Goal: Answer question/provide support

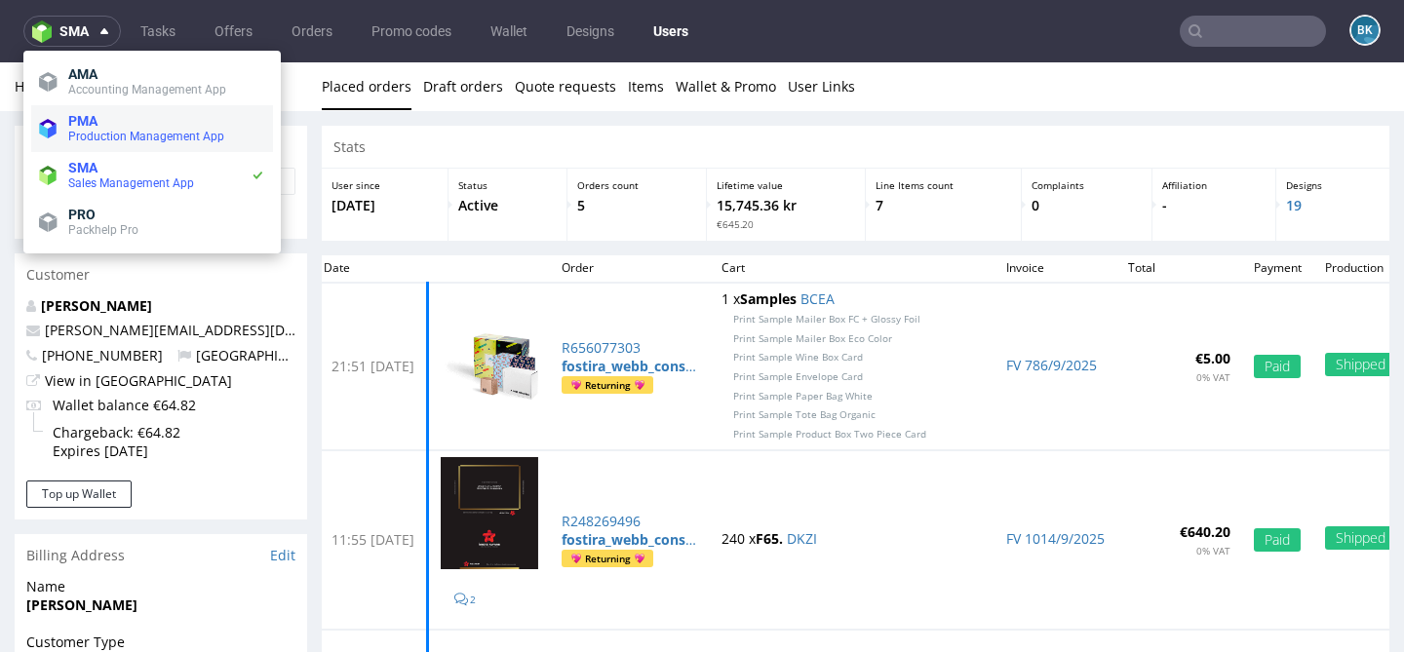
scroll to position [397, 0]
click at [97, 130] on span "Production Management App" at bounding box center [146, 137] width 156 height 14
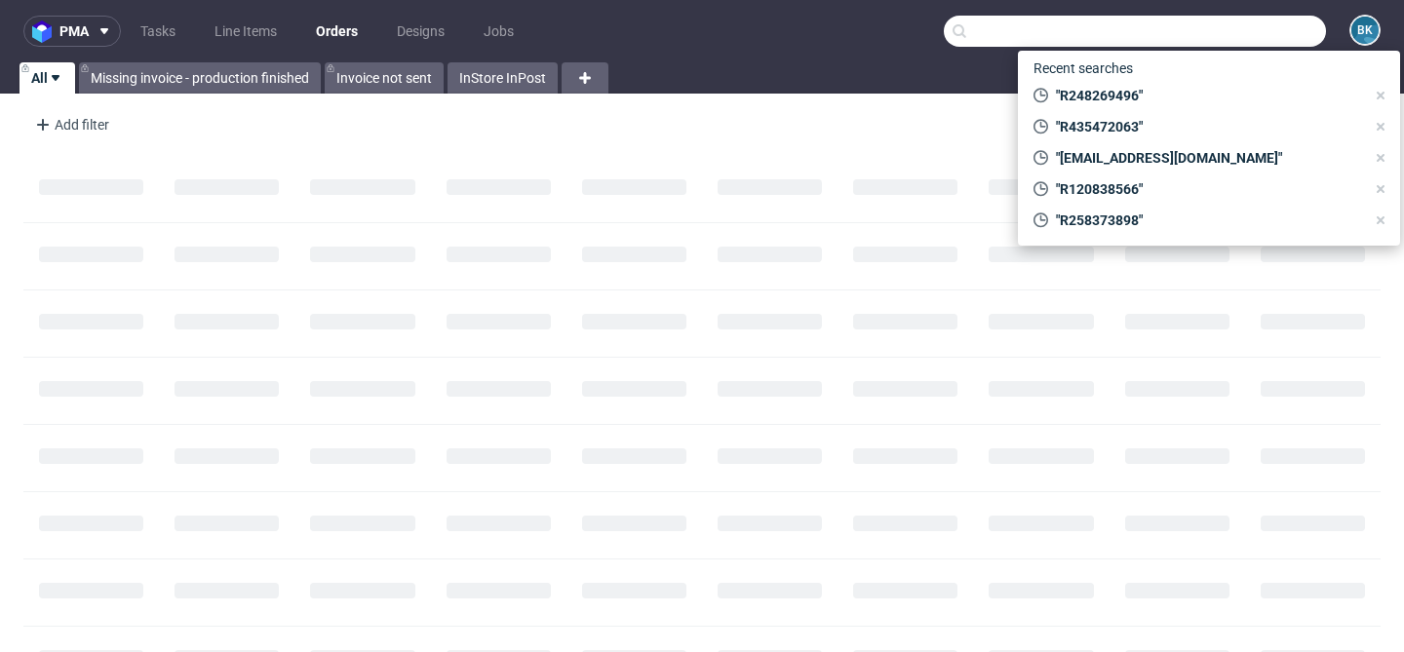
click at [1210, 32] on input "text" at bounding box center [1135, 31] width 382 height 31
paste input "R018714235"
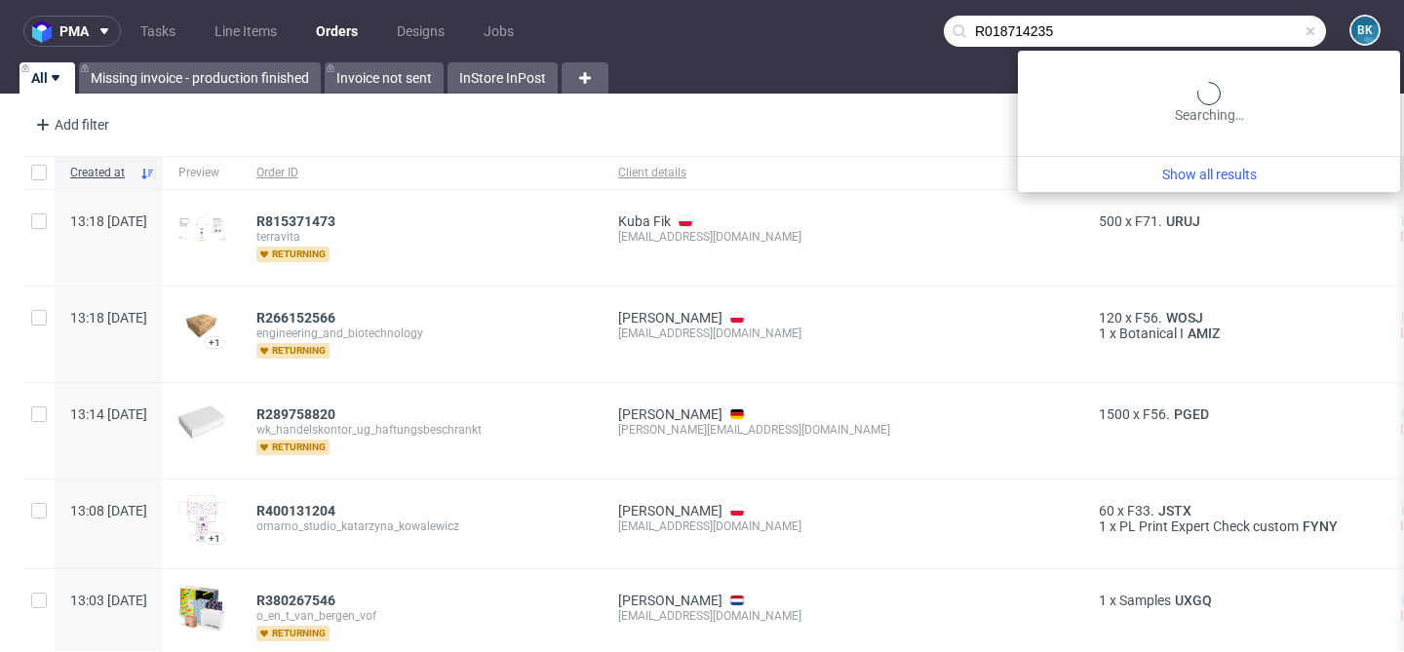
type input "R018714235"
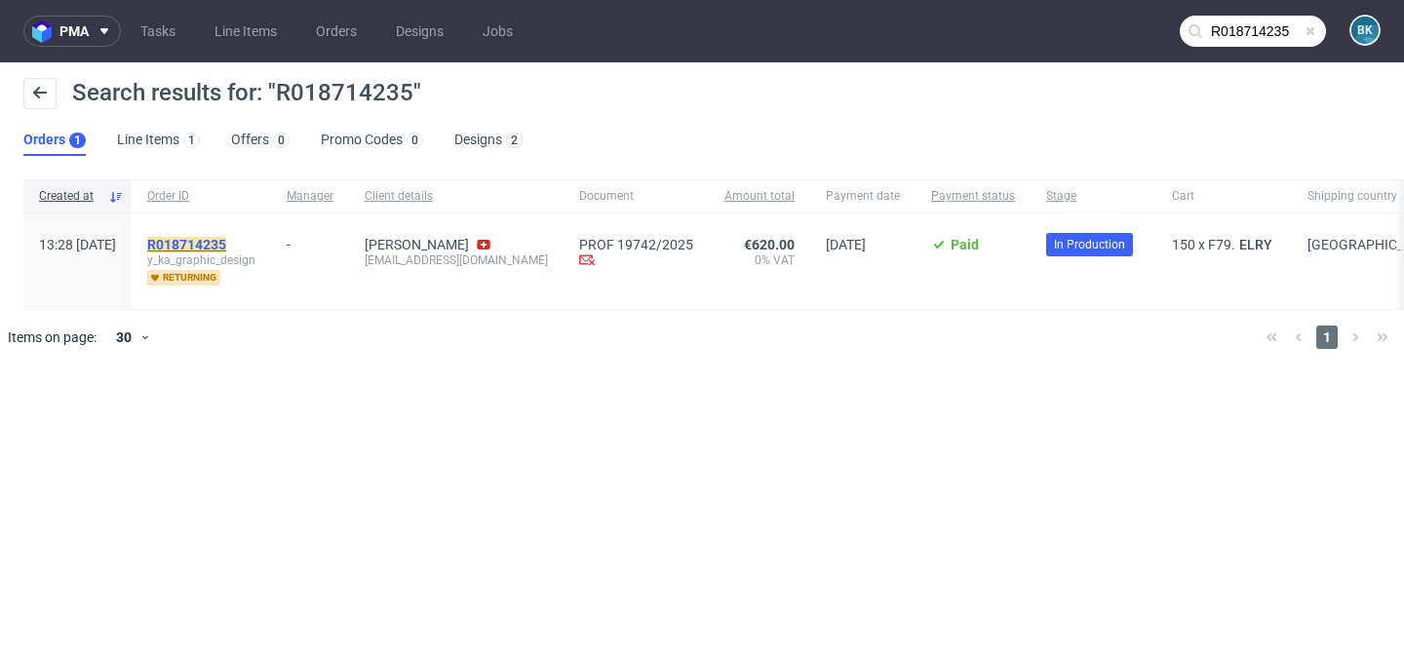
click at [226, 237] on mark "R018714235" at bounding box center [186, 245] width 79 height 16
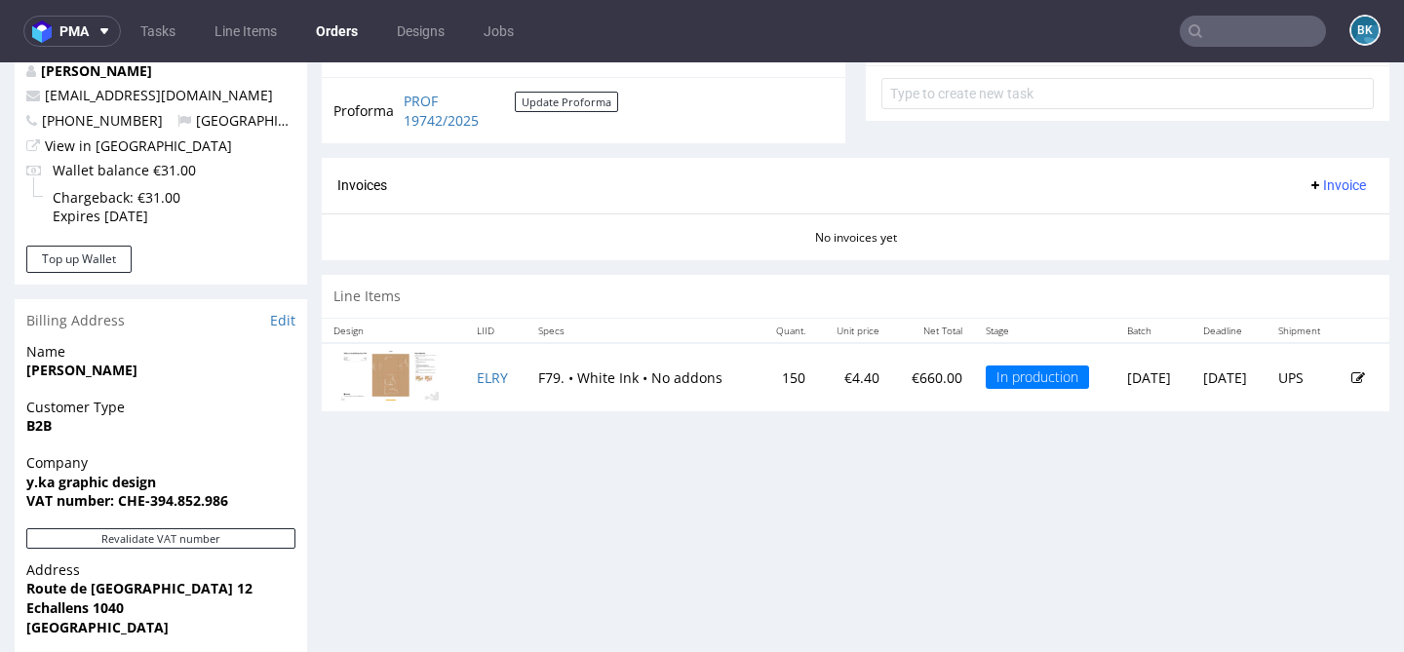
scroll to position [756, 0]
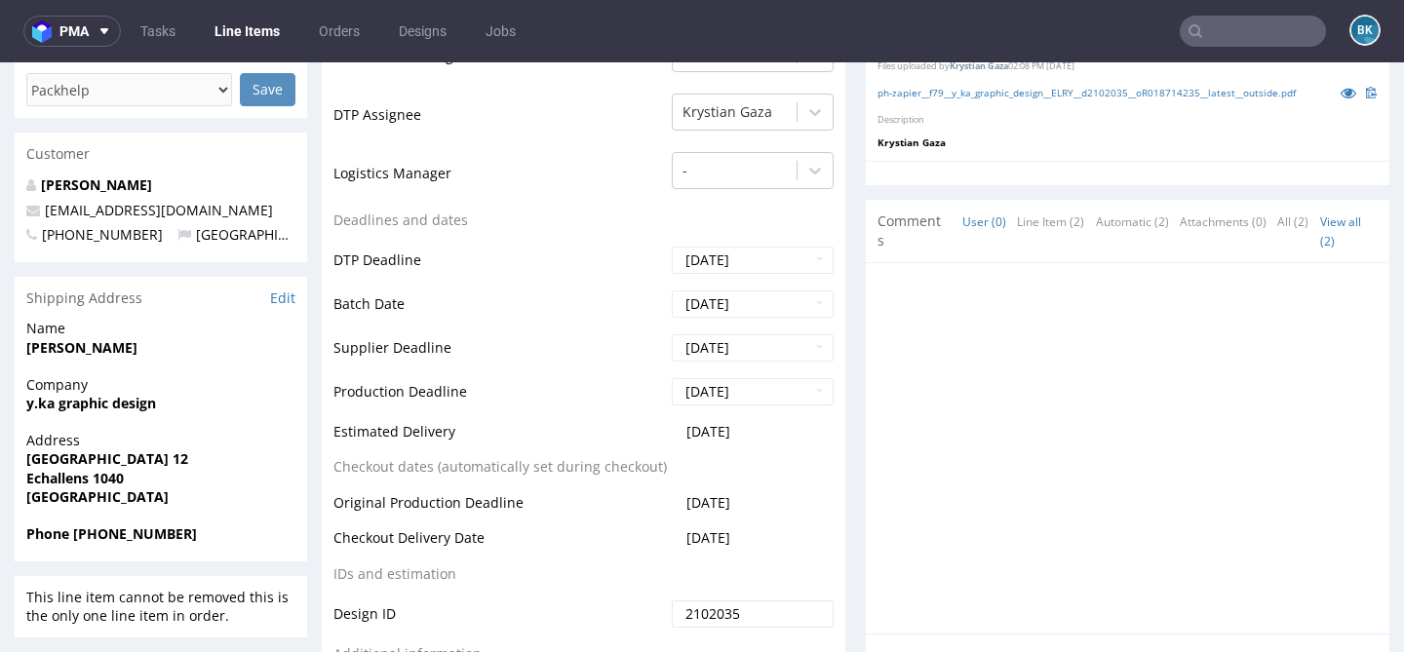
scroll to position [556, 0]
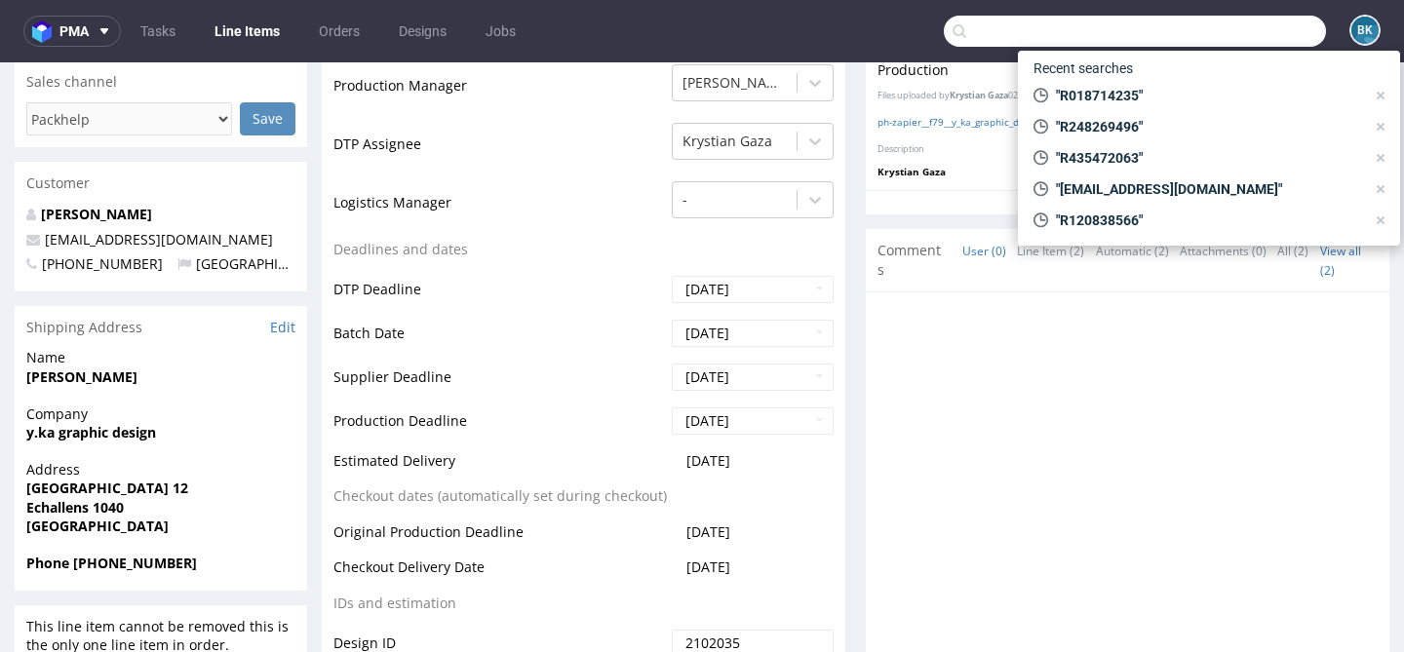
click at [1213, 32] on input "text" at bounding box center [1135, 31] width 382 height 31
paste input "R018714235"
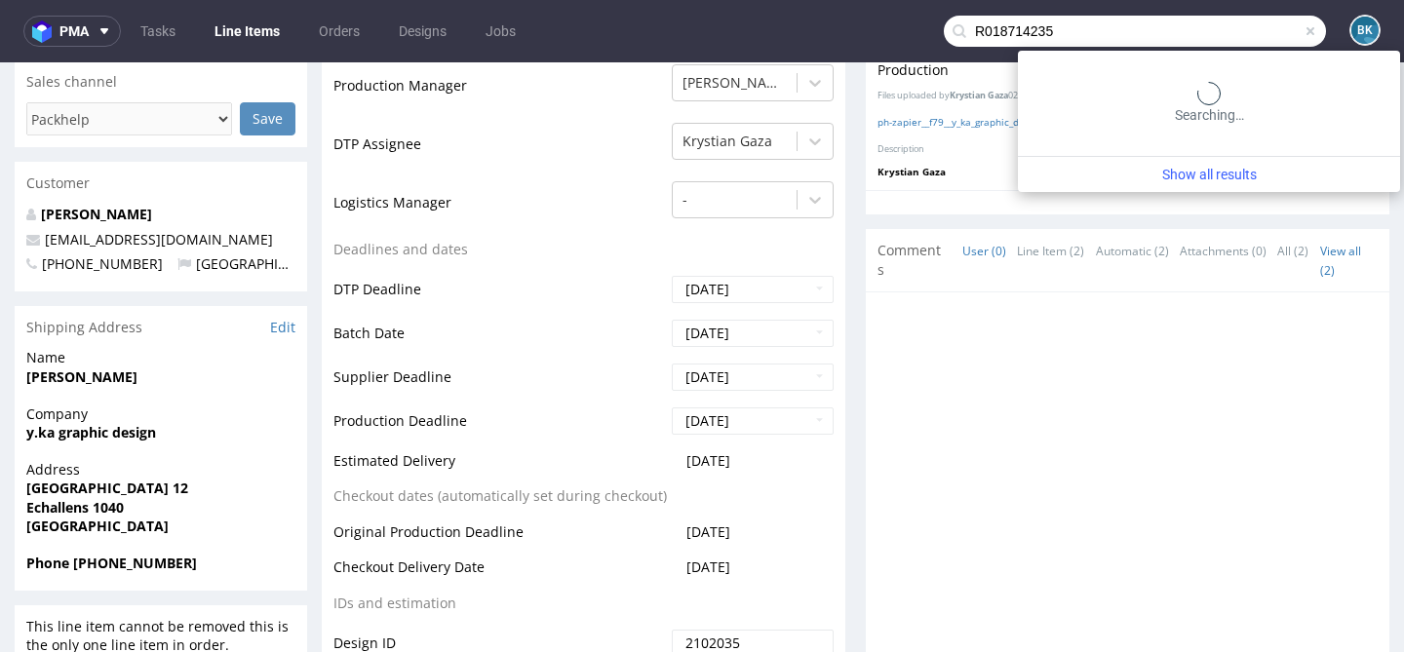
type input "R018714235"
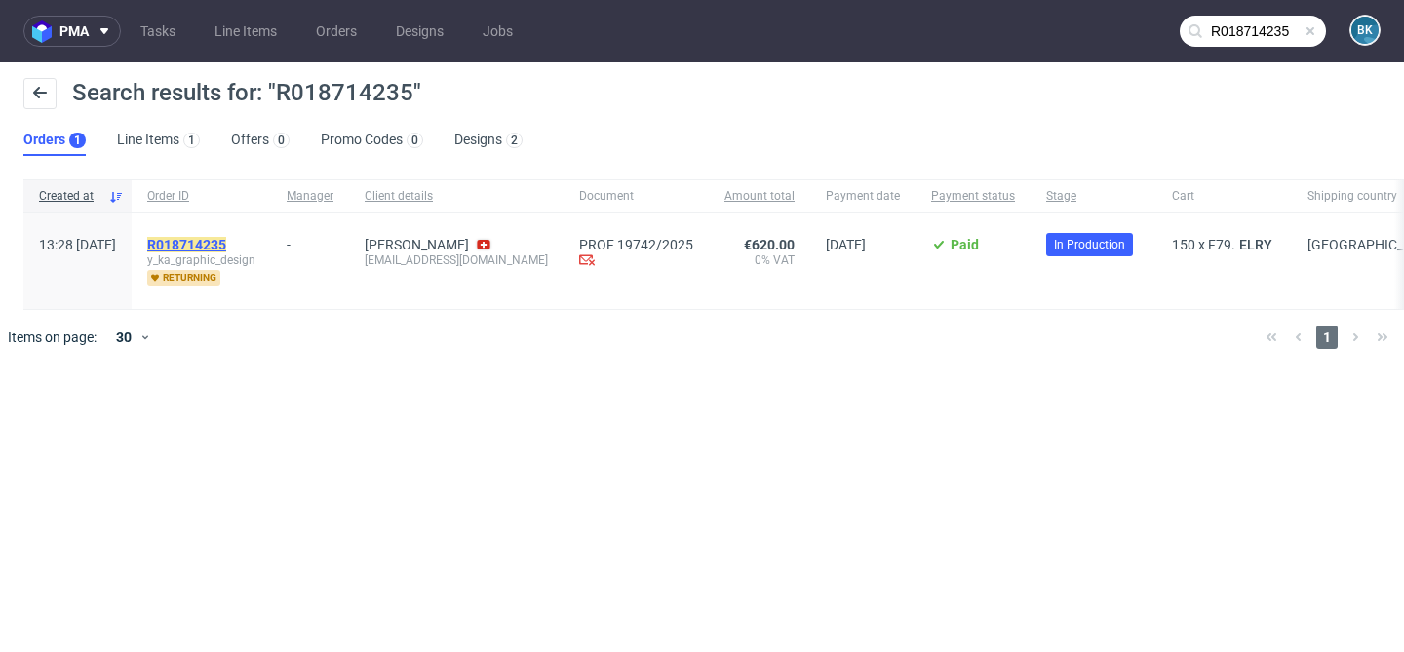
click at [226, 242] on mark "R018714235" at bounding box center [186, 245] width 79 height 16
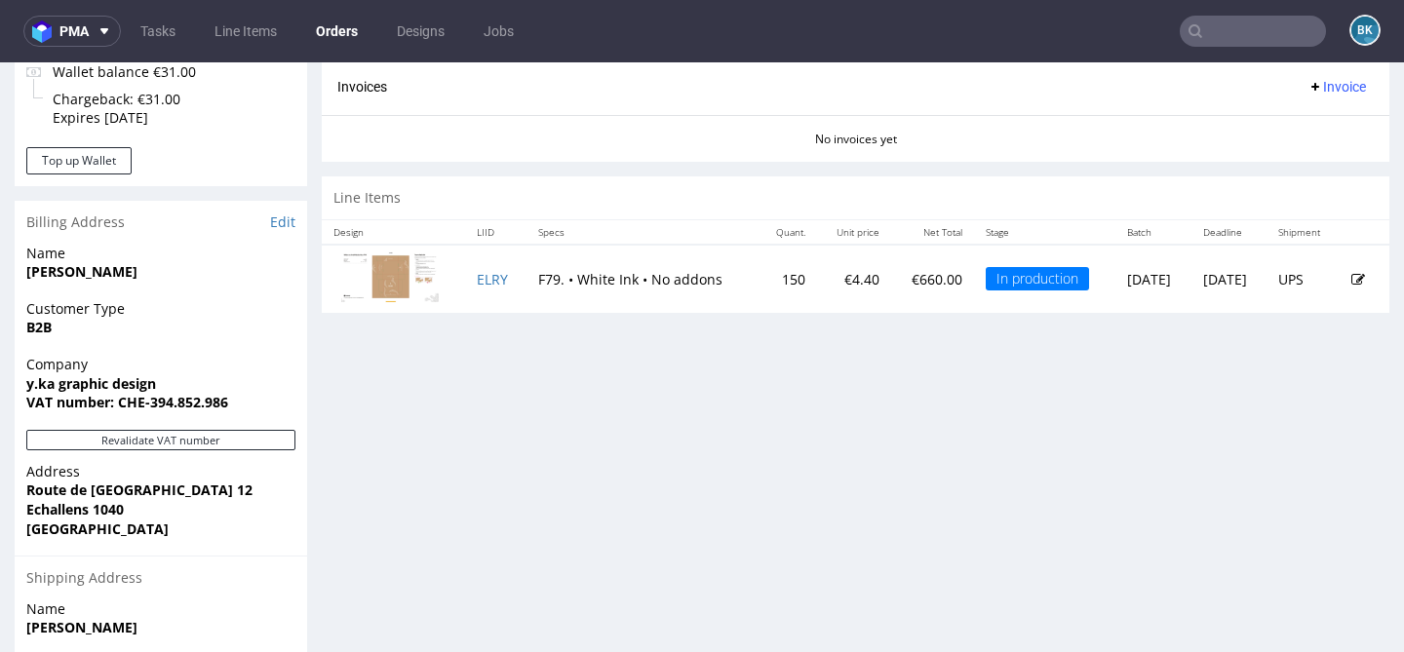
scroll to position [843, 0]
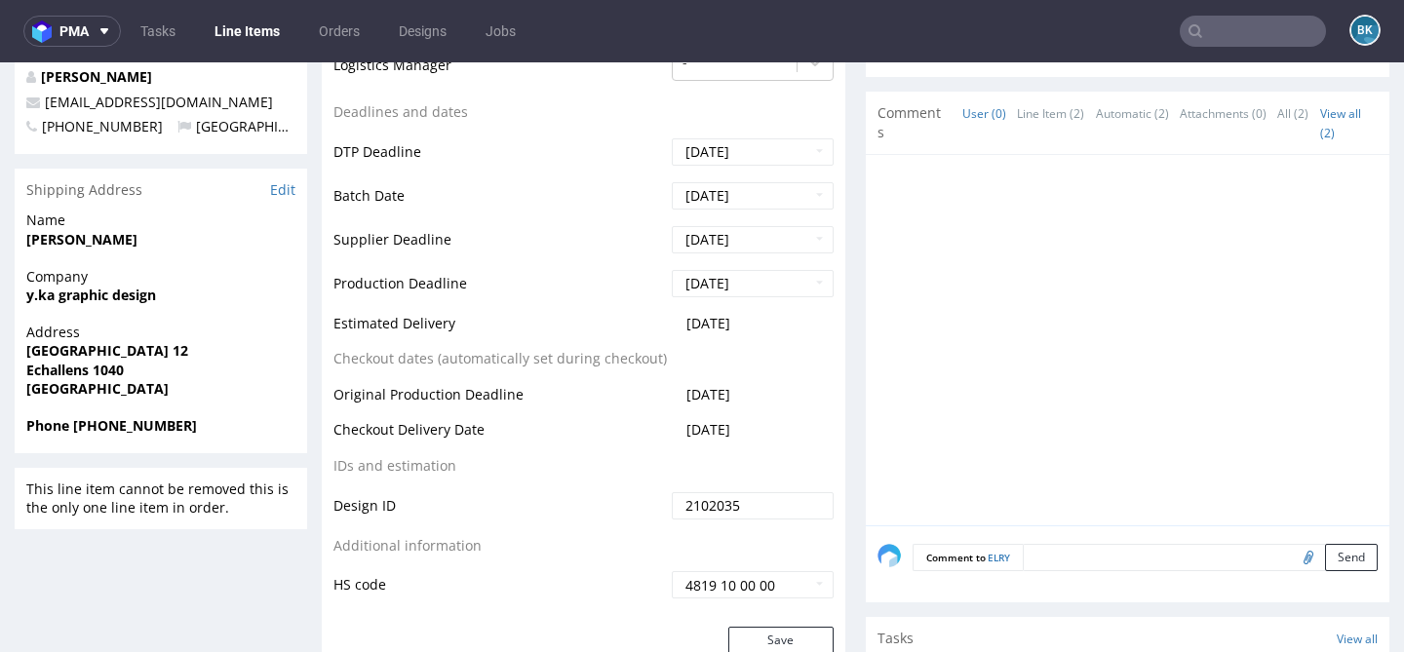
scroll to position [697, 0]
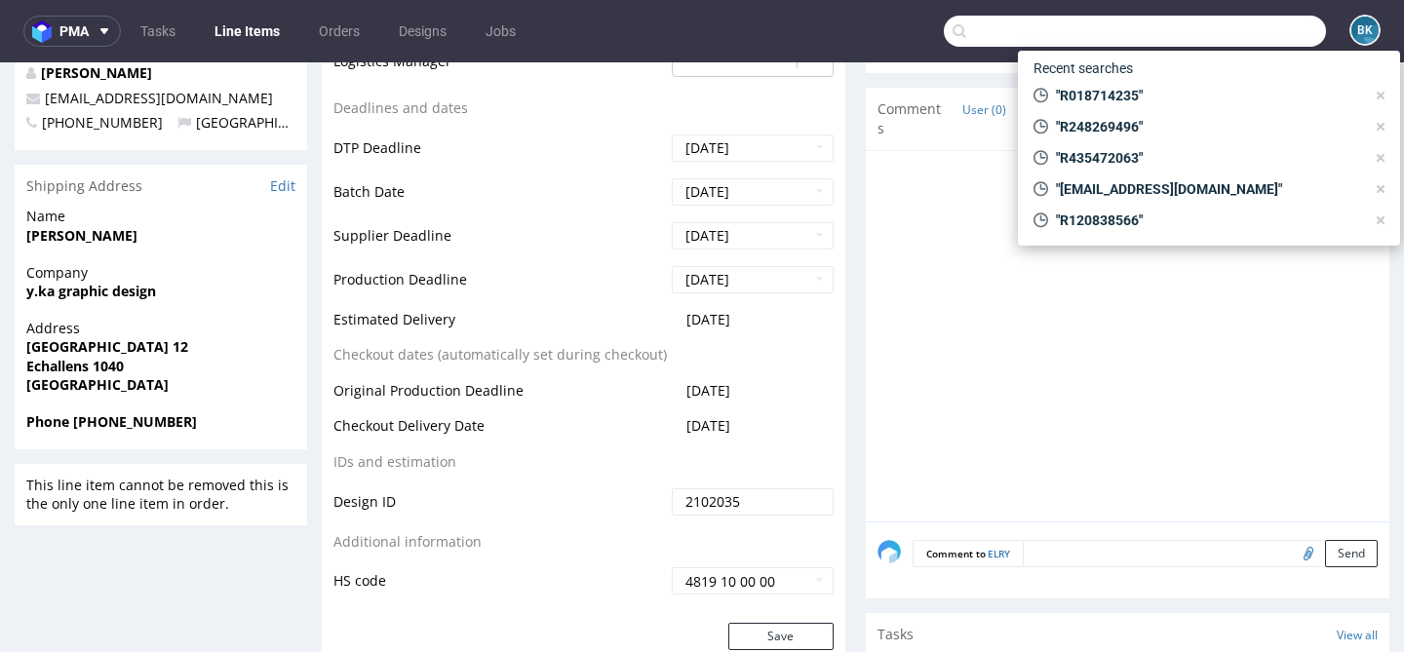
click at [1243, 35] on input "text" at bounding box center [1135, 31] width 382 height 31
paste input "R917290812"
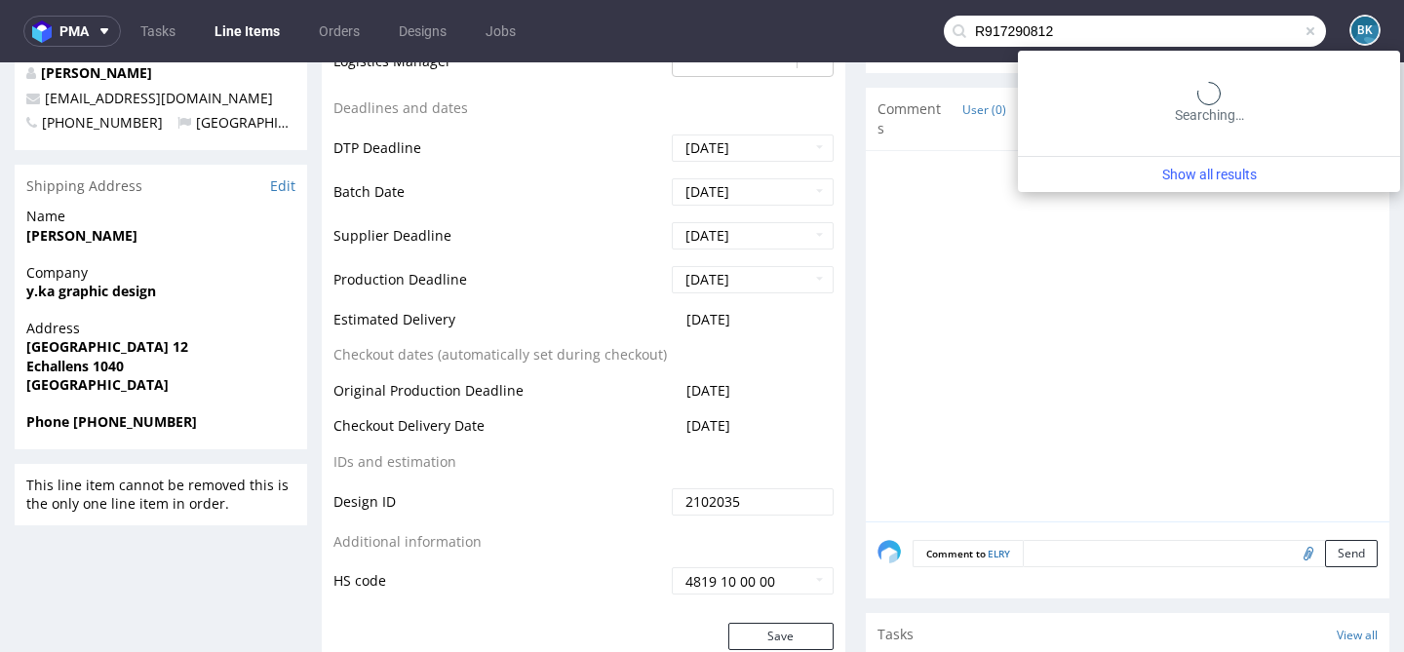
type input "R917290812"
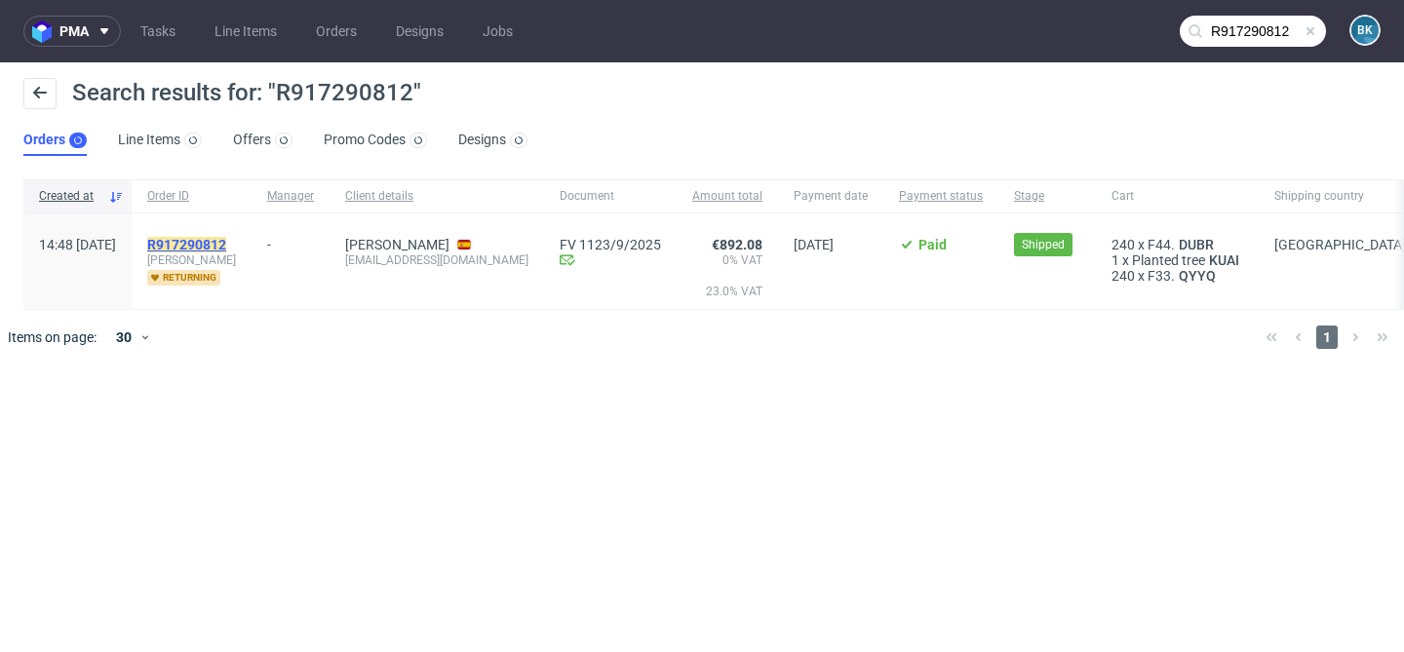
click at [226, 237] on mark "R917290812" at bounding box center [186, 245] width 79 height 16
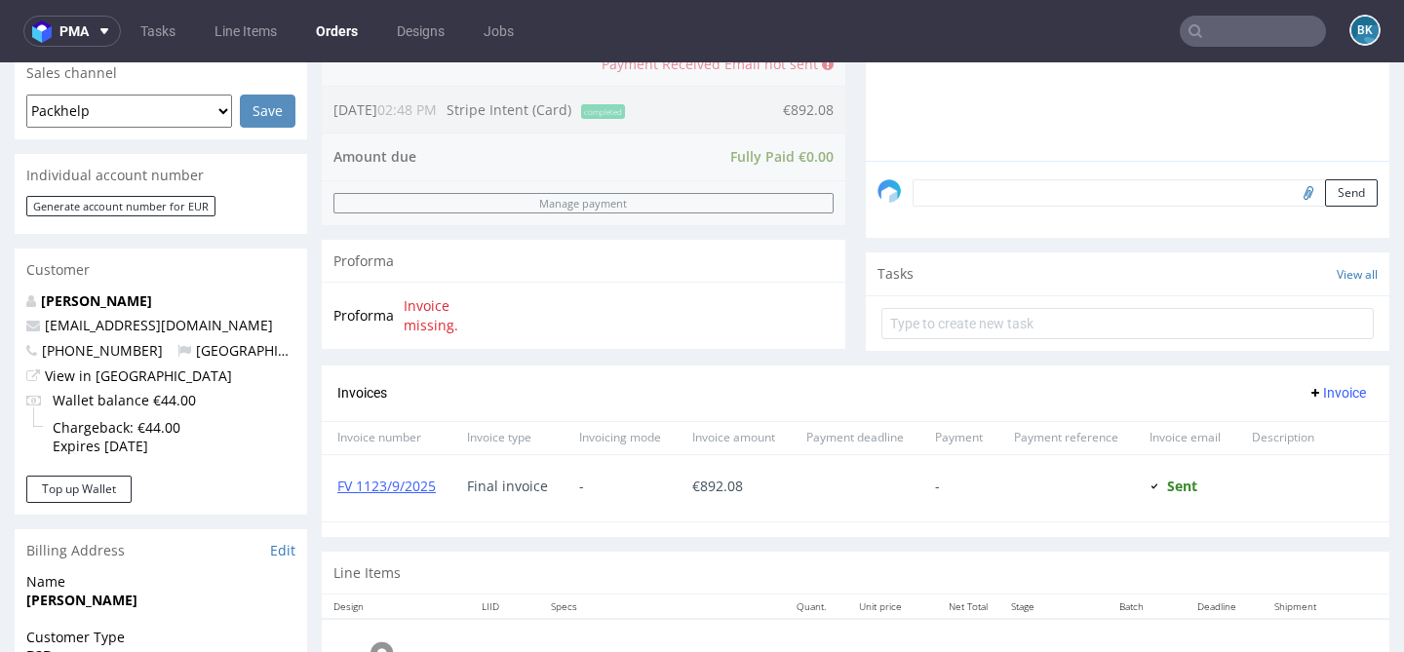
scroll to position [511, 0]
drag, startPoint x: 186, startPoint y: 326, endPoint x: 20, endPoint y: 325, distance: 165.7
click at [20, 325] on div "[PERSON_NAME] Esplugues [EMAIL_ADDRESS][DOMAIN_NAME] [PHONE_NUMBER] [GEOGRAPHIC…" at bounding box center [161, 382] width 292 height 184
copy span "[EMAIL_ADDRESS][DOMAIN_NAME]"
click at [1233, 34] on input "text" at bounding box center [1252, 31] width 146 height 31
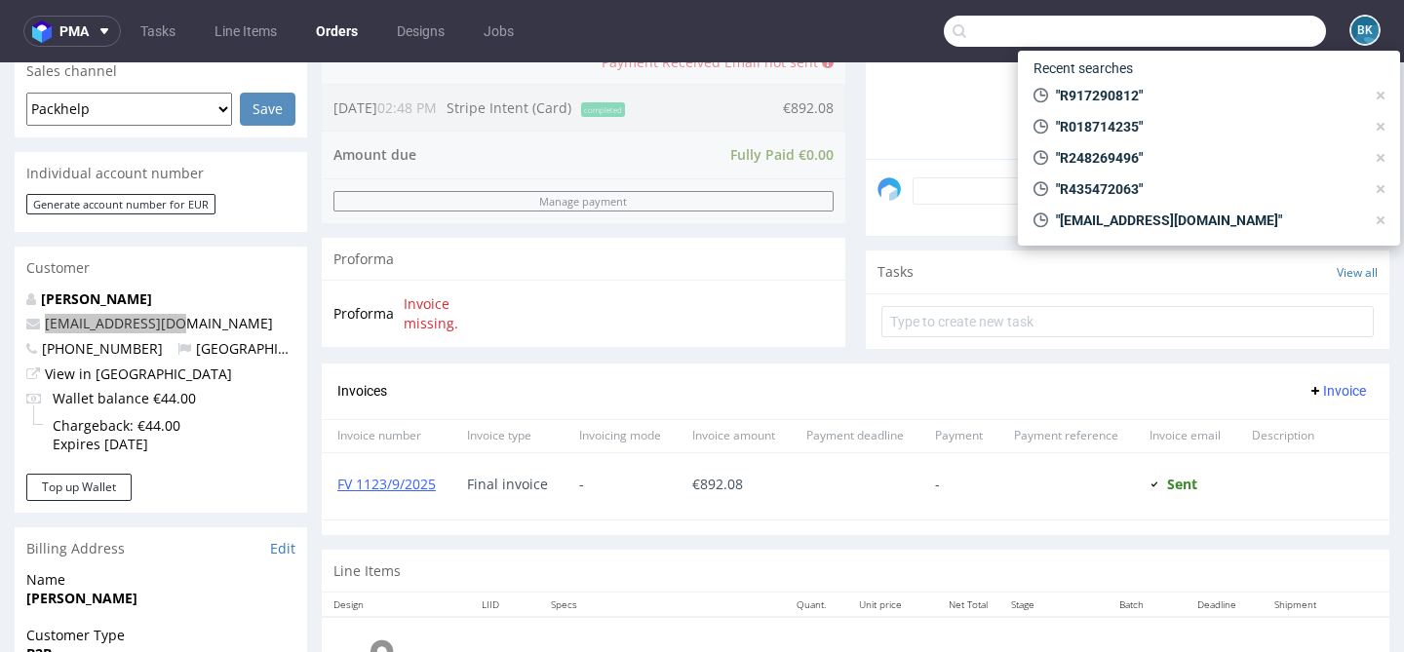
paste input "R473064681"
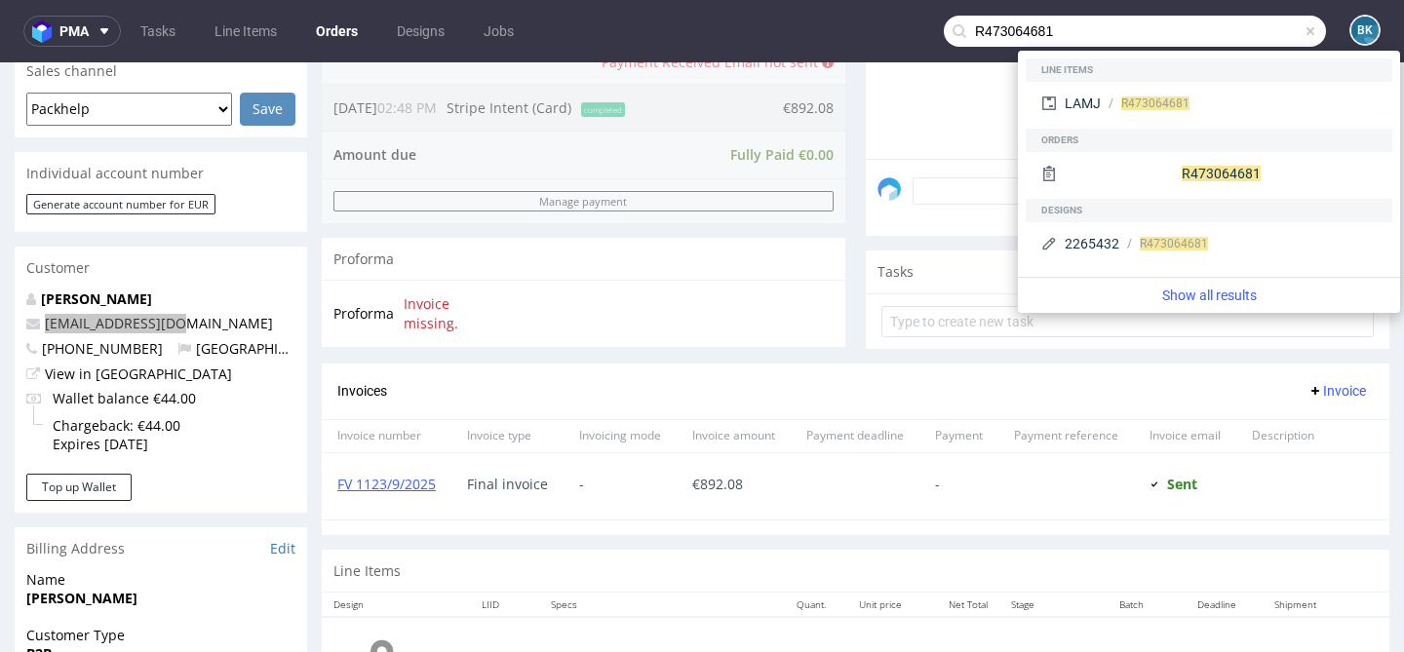
type input "R473064681"
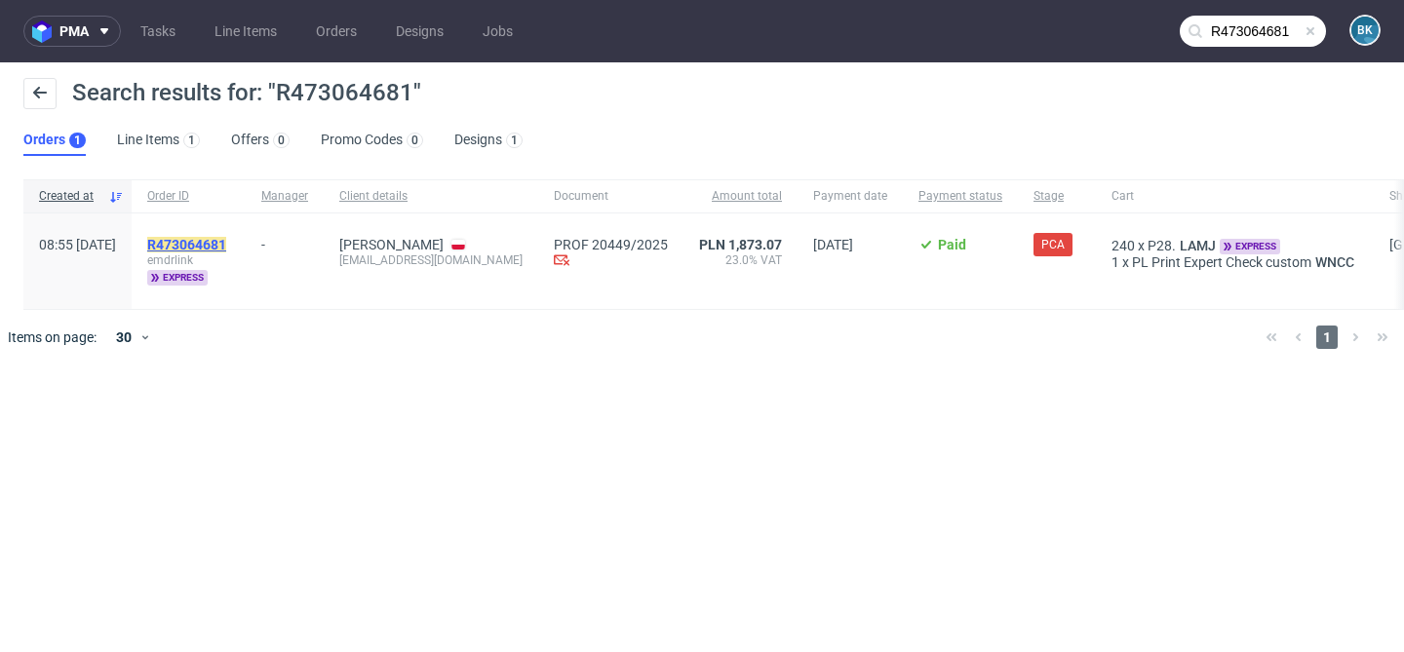
click at [226, 241] on mark "R473064681" at bounding box center [186, 245] width 79 height 16
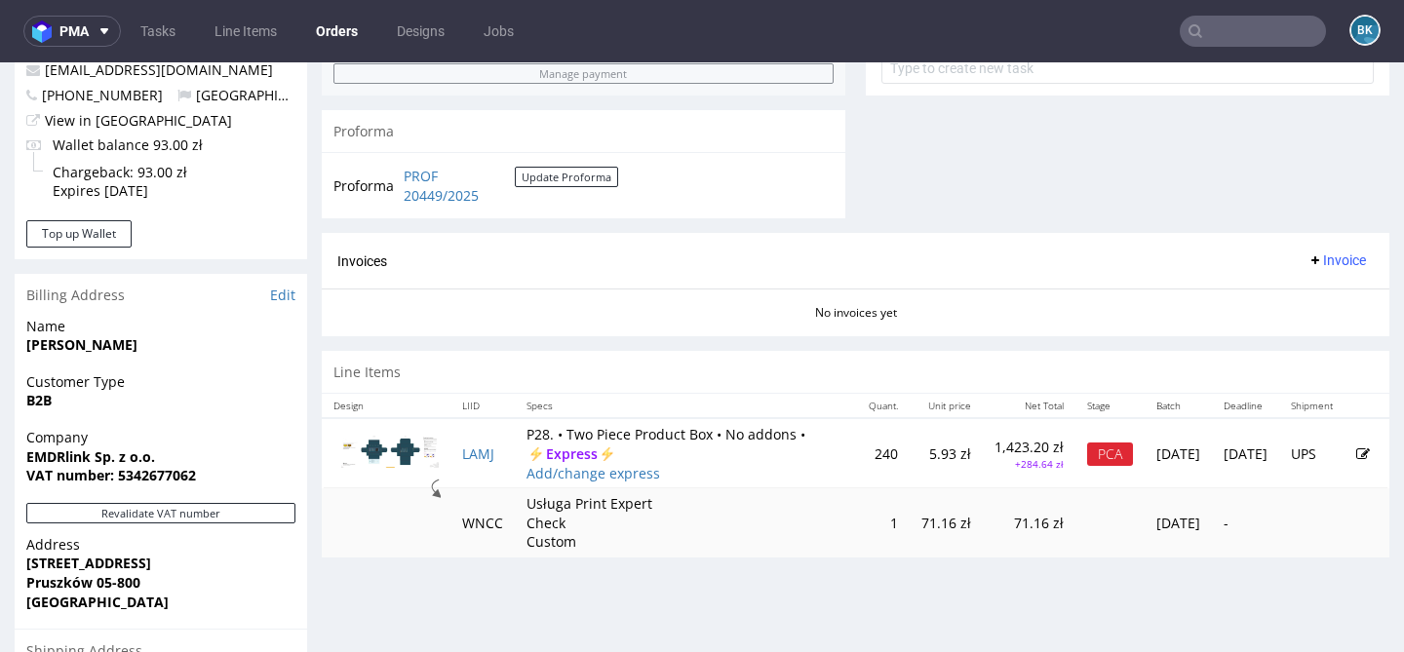
scroll to position [821, 0]
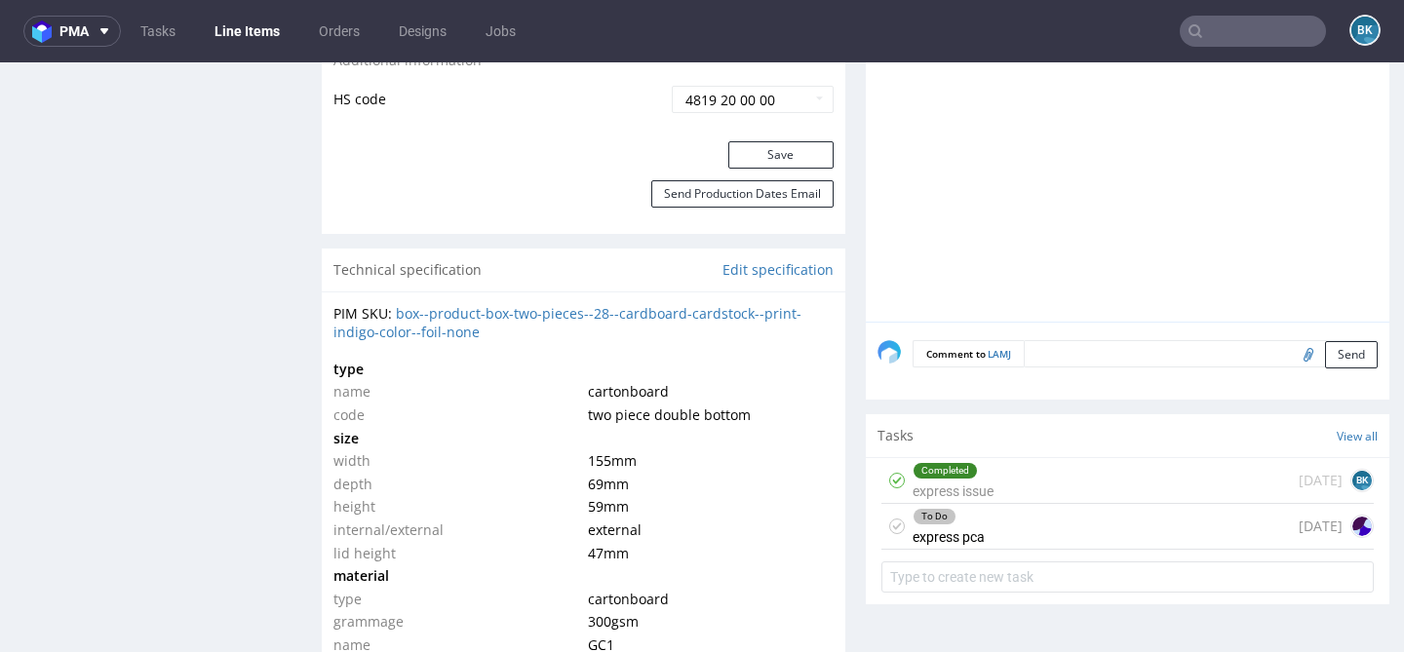
scroll to position [1236, 0]
click at [1044, 536] on div "To Do express pca [DATE]" at bounding box center [1127, 526] width 492 height 46
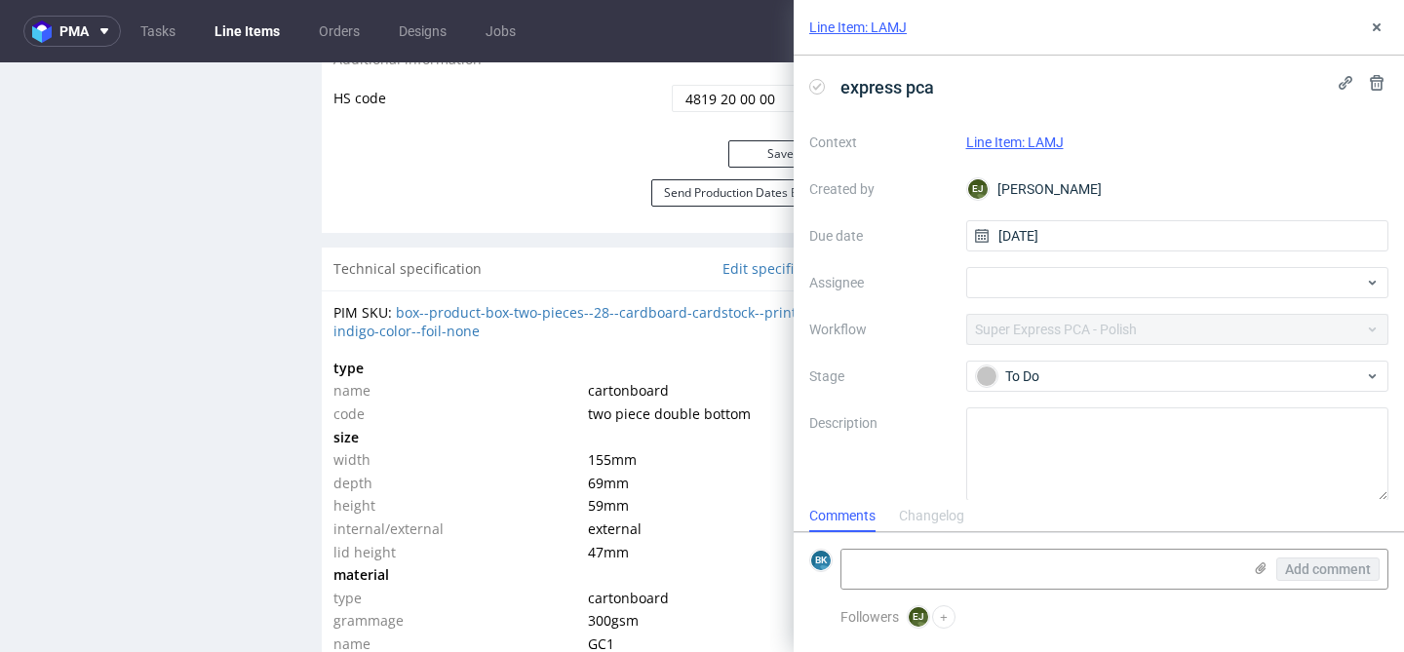
scroll to position [17, 0]
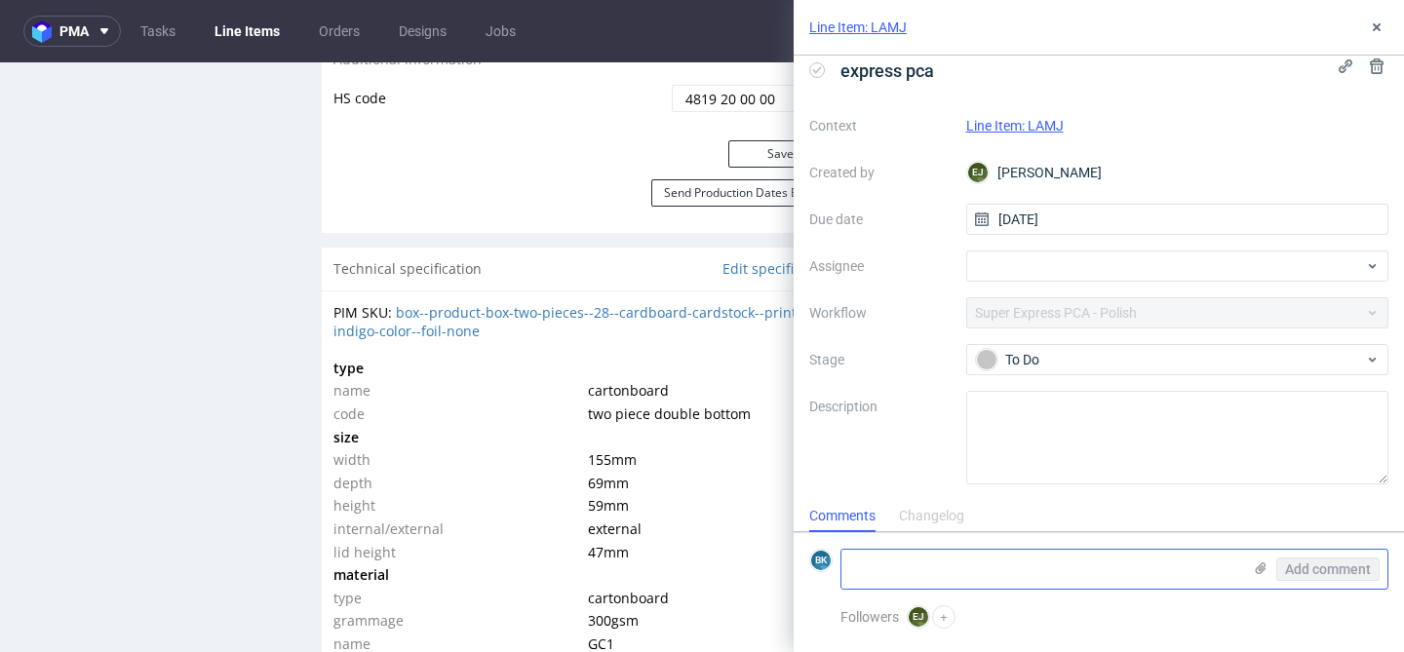
click at [972, 566] on textarea at bounding box center [1041, 569] width 400 height 39
paste textarea "O ile kwestia [PERSON_NAME] i przesunięć jest OK o tyle pojawiła się zmiana tre…"
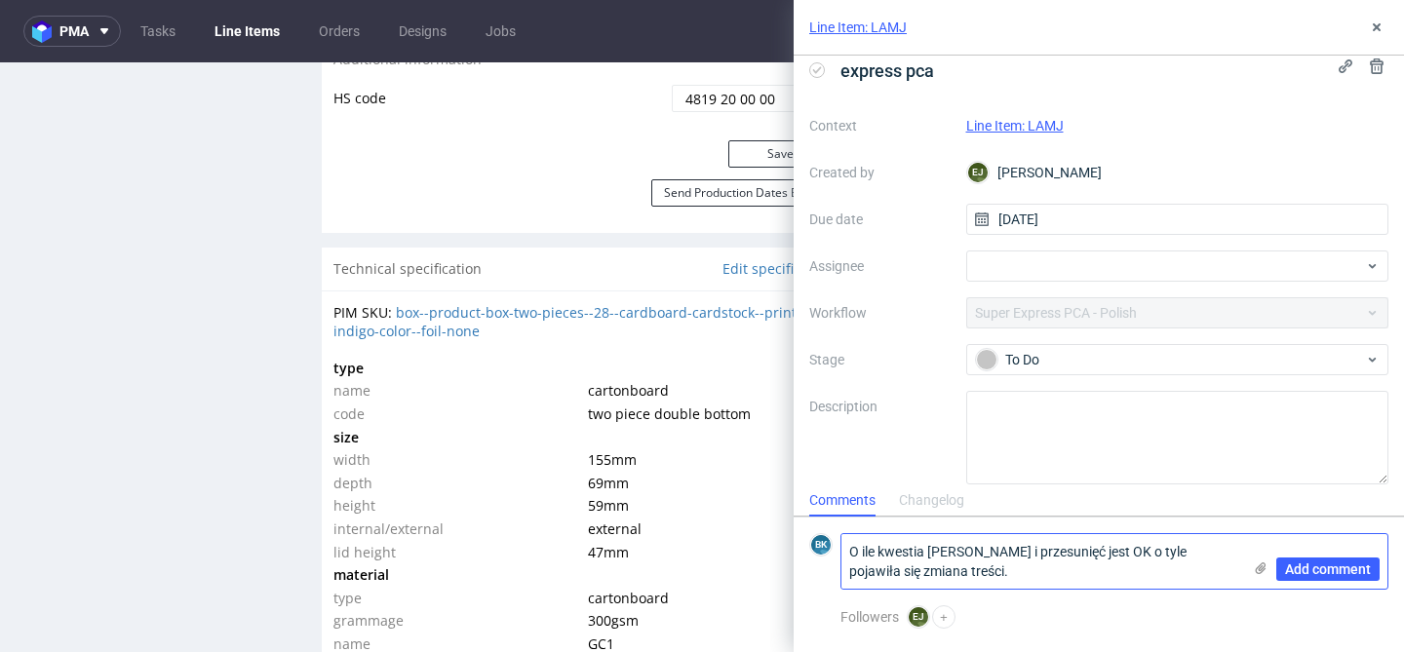
paste textarea "W projekcie jest"
type textarea "O ile kwestia [PERSON_NAME] i przesunięć jest OK o tyle pojawiła się zmiana tre…"
click at [1256, 567] on use at bounding box center [1261, 568] width 11 height 12
click at [0, 0] on input "file" at bounding box center [0, 0] width 0 height 0
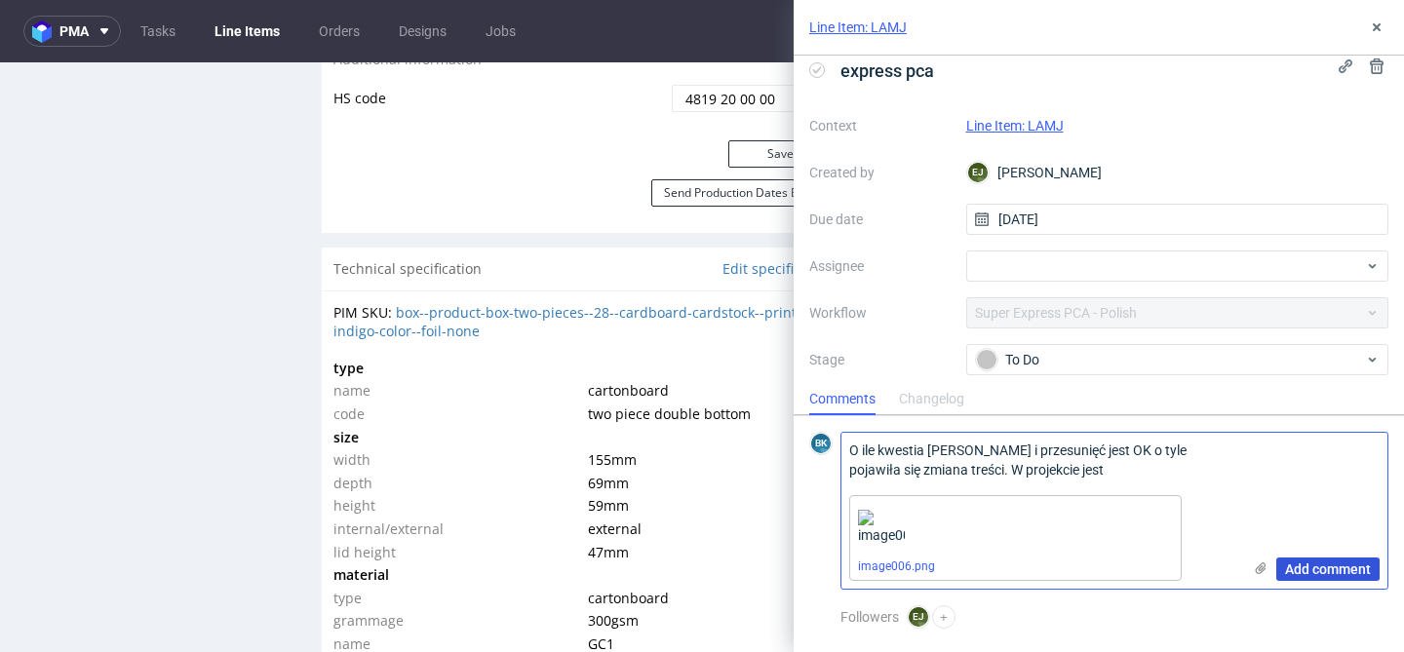
click at [1324, 571] on span "Add comment" at bounding box center [1328, 569] width 86 height 14
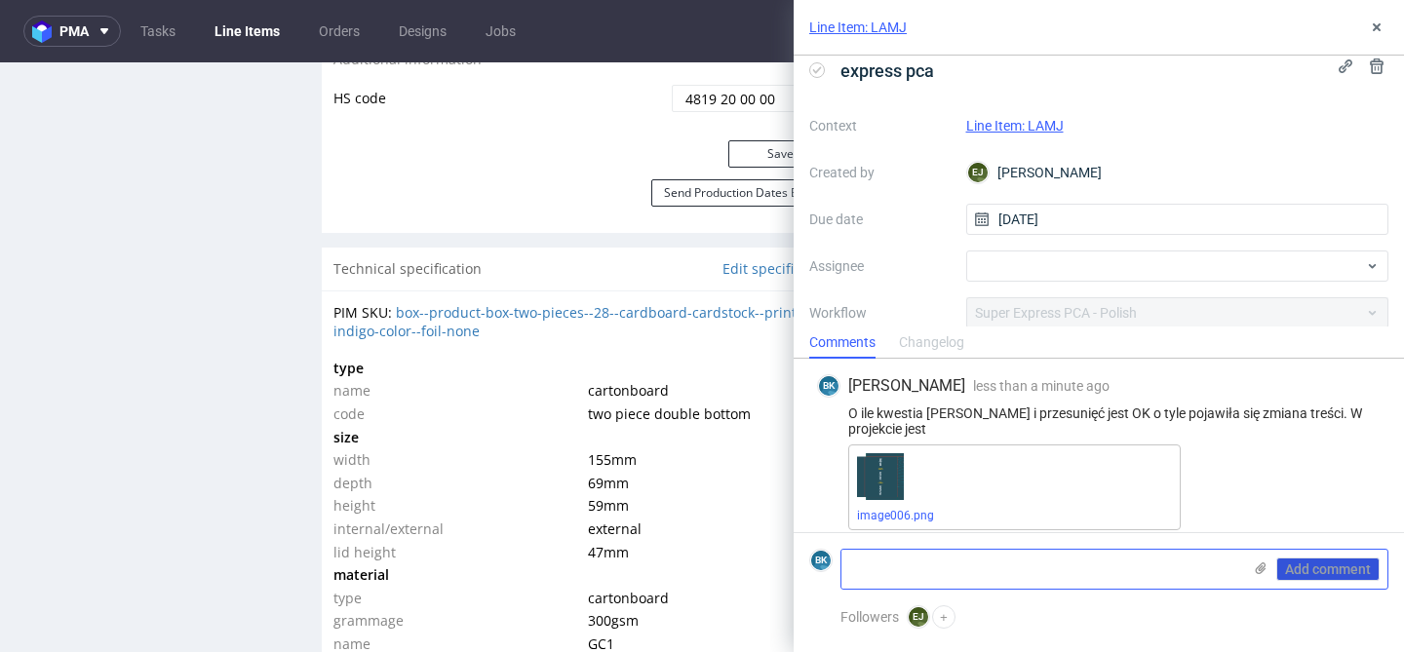
scroll to position [13, 0]
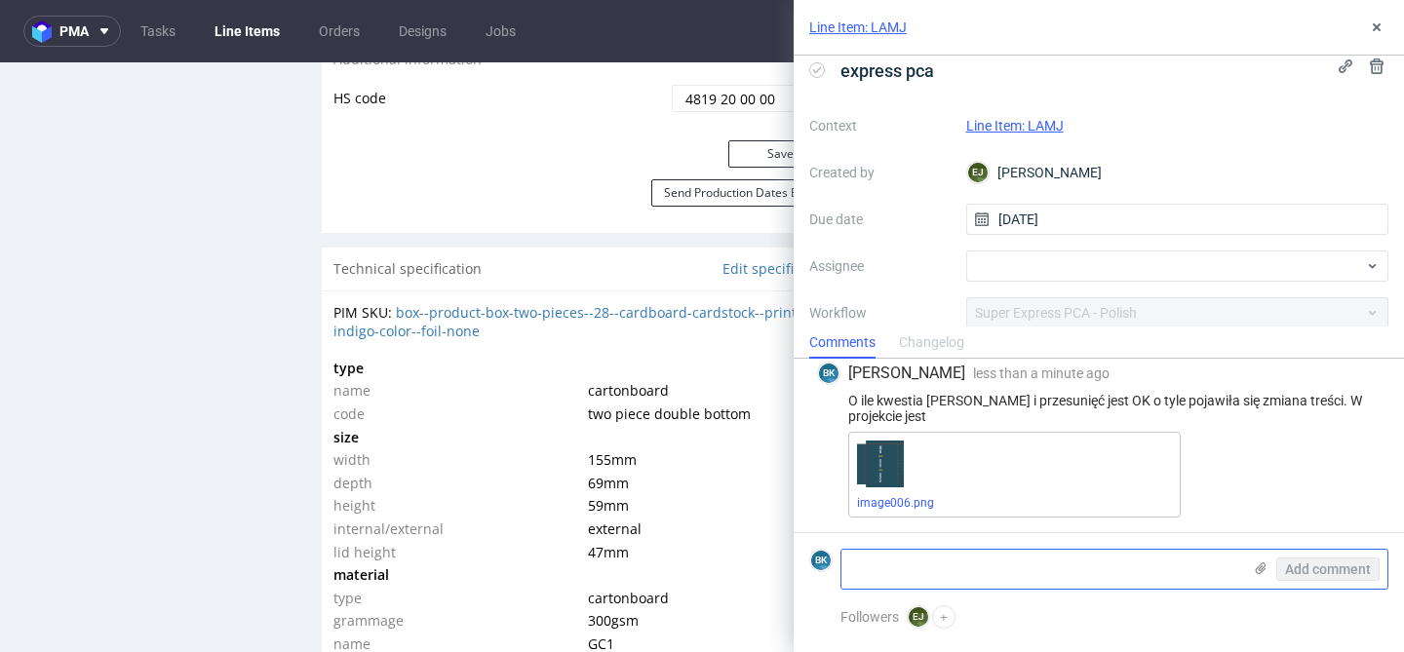
click at [902, 566] on textarea at bounding box center [1041, 569] width 400 height 39
paste textarea "A po zmianach zostało tak"
type textarea "A po zmianach zostało tak"
click at [1262, 562] on use at bounding box center [1261, 568] width 11 height 12
click at [0, 0] on input "file" at bounding box center [0, 0] width 0 height 0
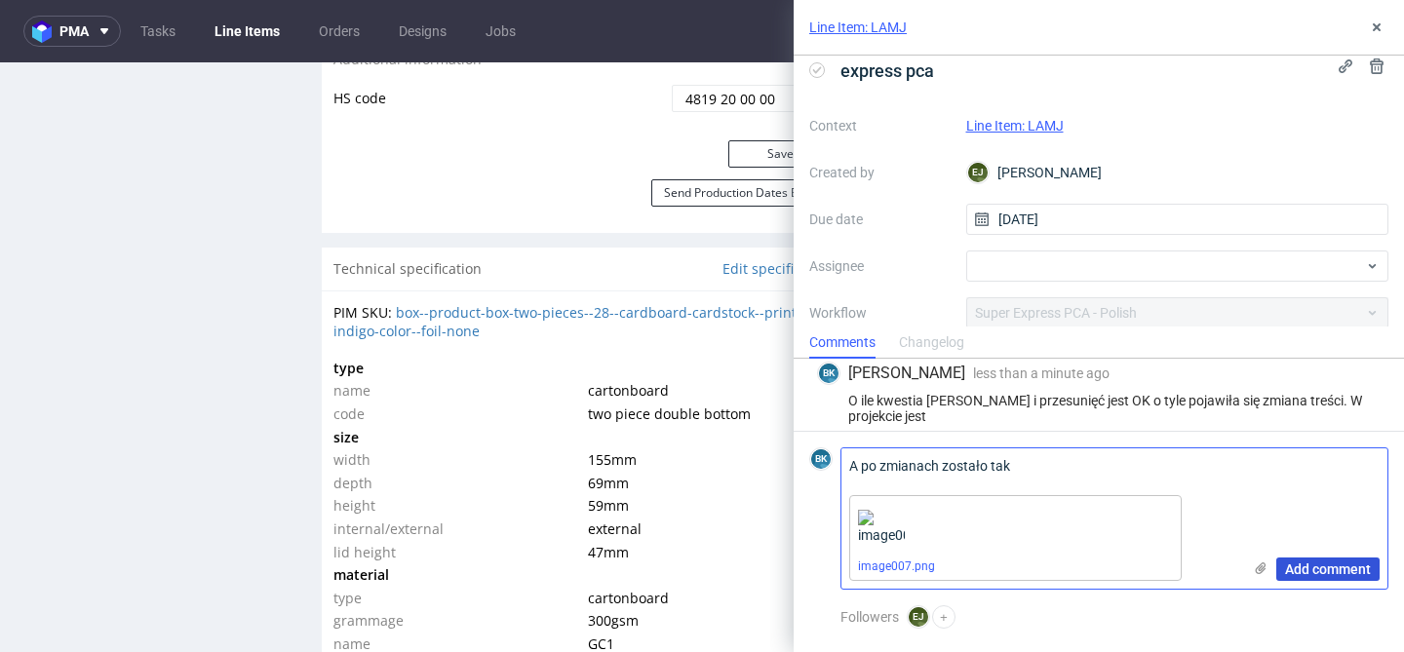
click at [1334, 572] on span "Add comment" at bounding box center [1328, 569] width 86 height 14
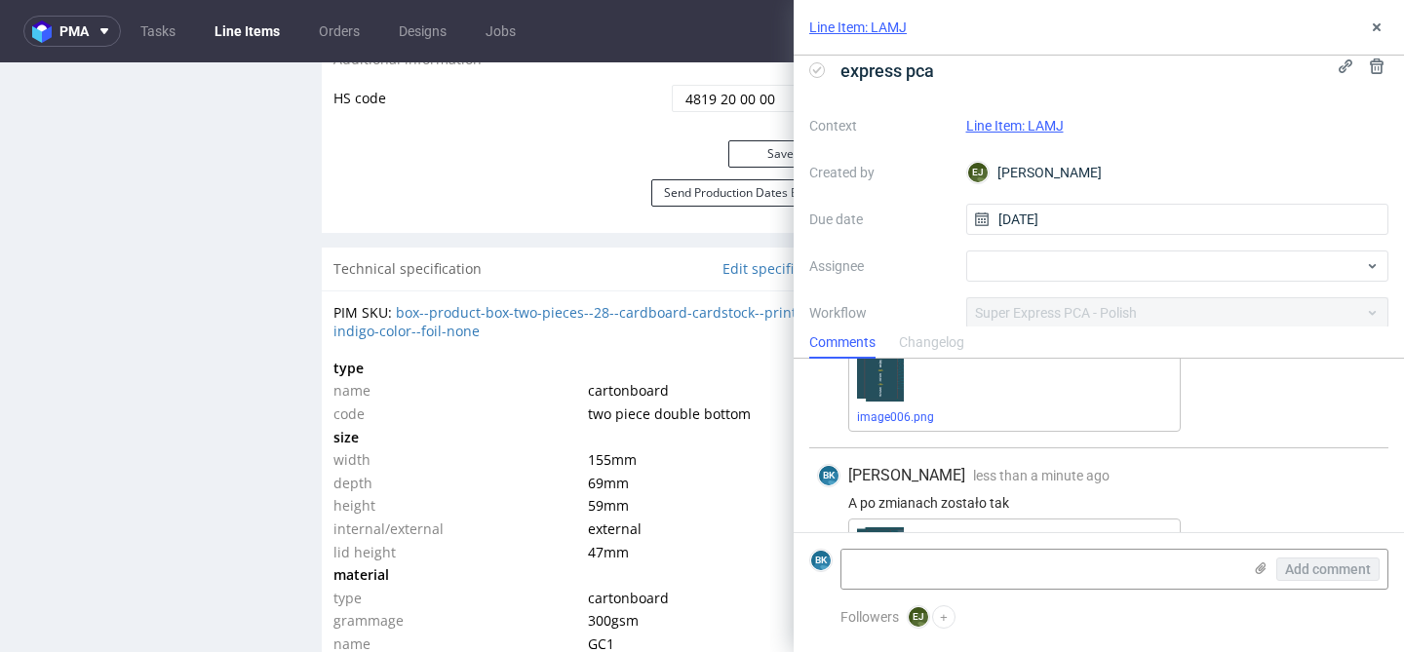
scroll to position [185, 0]
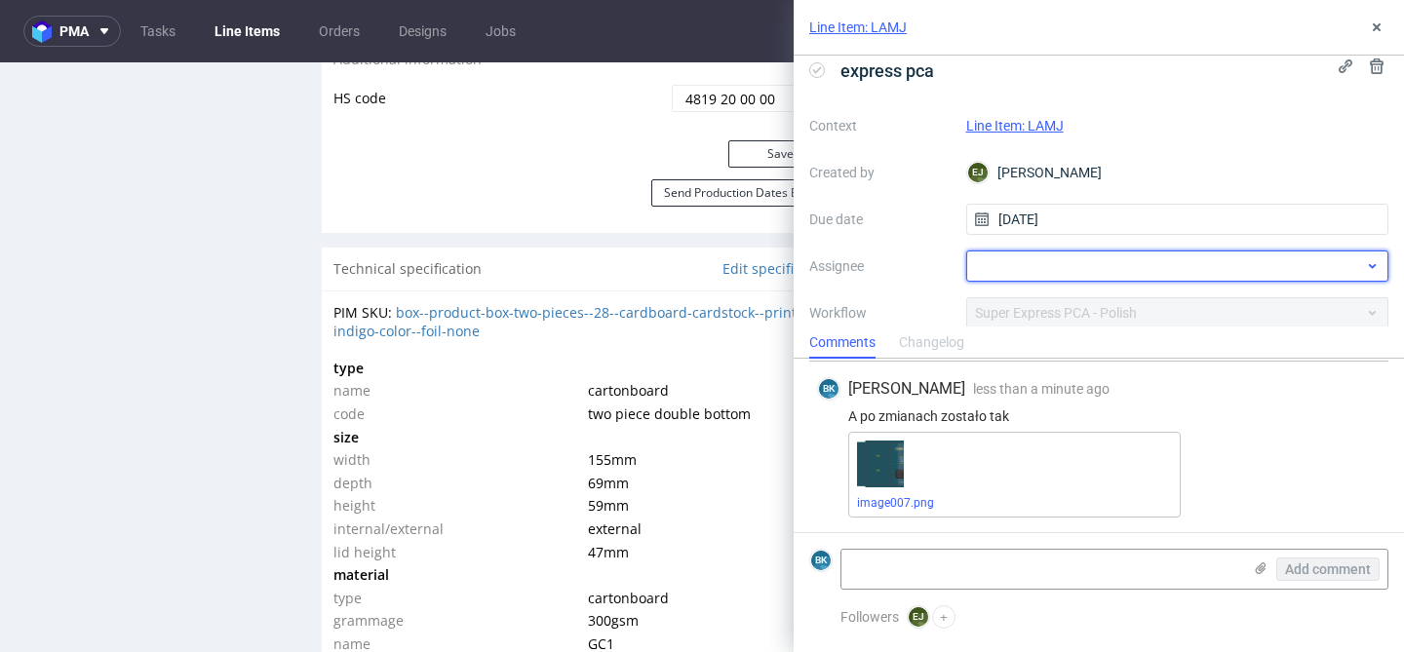
click at [1011, 263] on div at bounding box center [1177, 266] width 423 height 31
type input "elż"
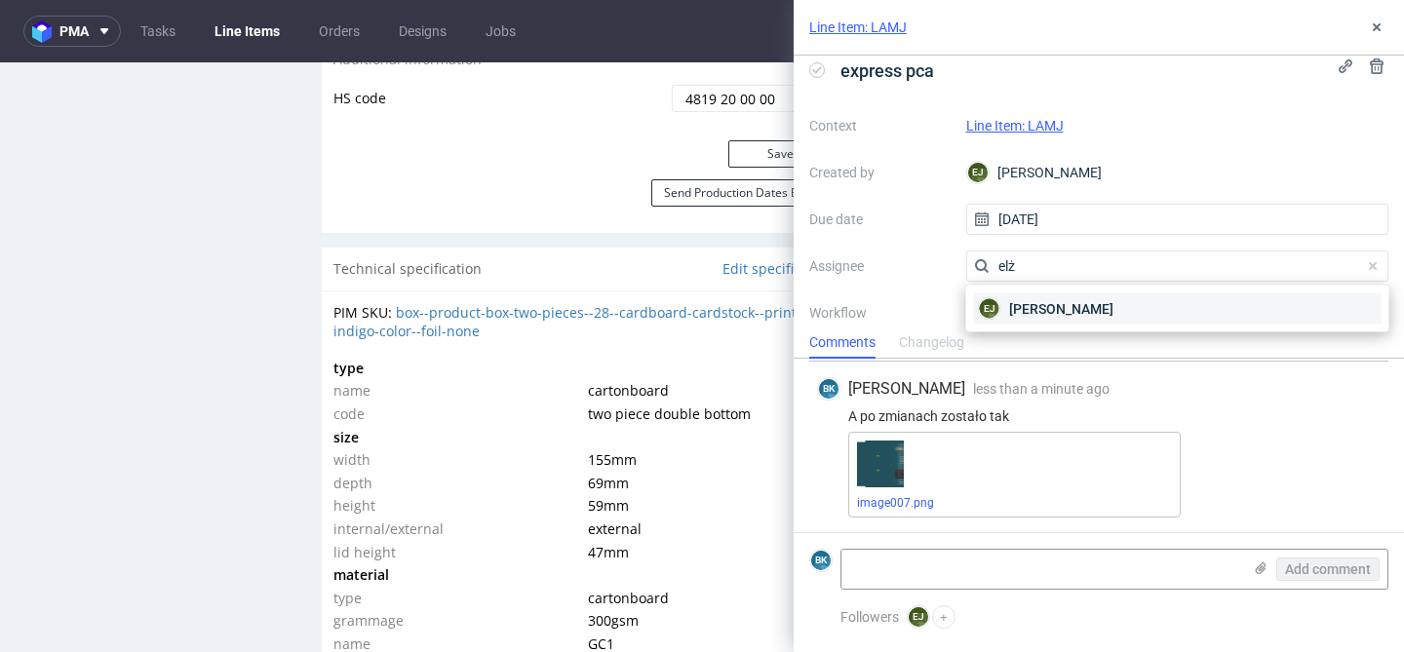
click at [1025, 304] on span "[PERSON_NAME]" at bounding box center [1061, 308] width 104 height 19
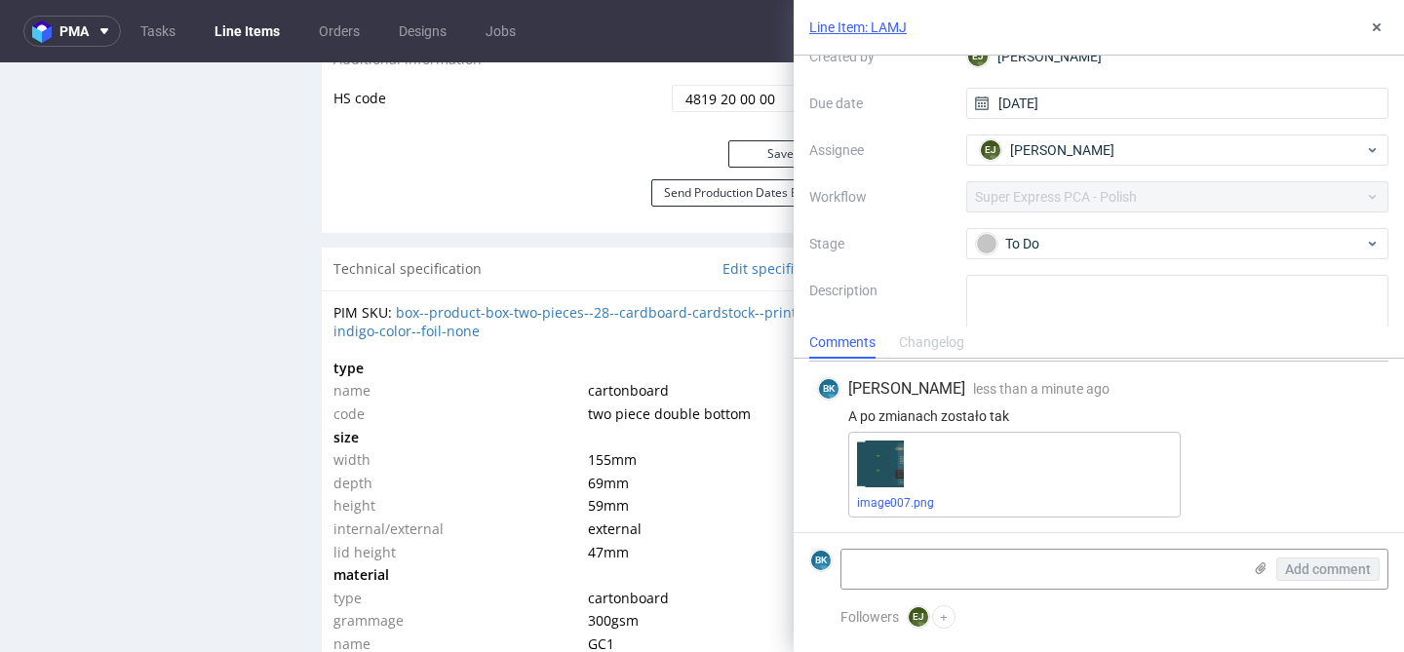
scroll to position [135, 0]
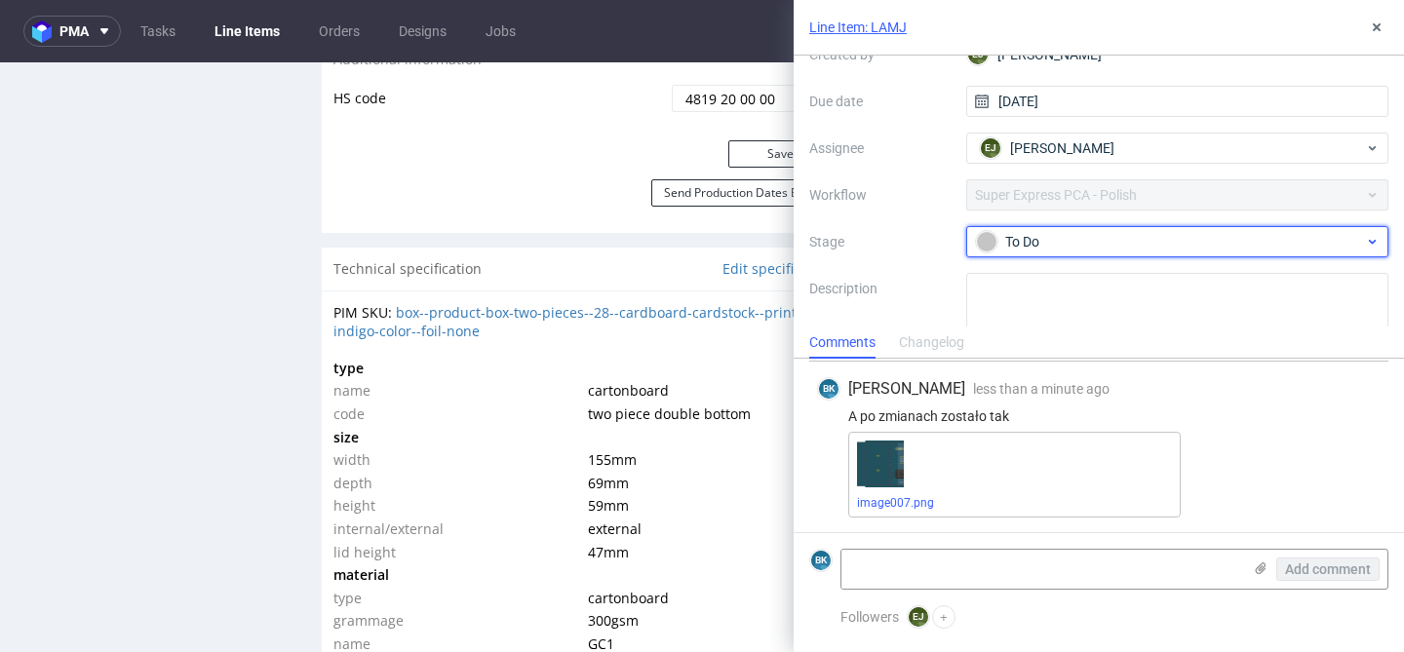
click at [1077, 234] on div "To Do" at bounding box center [1170, 241] width 388 height 21
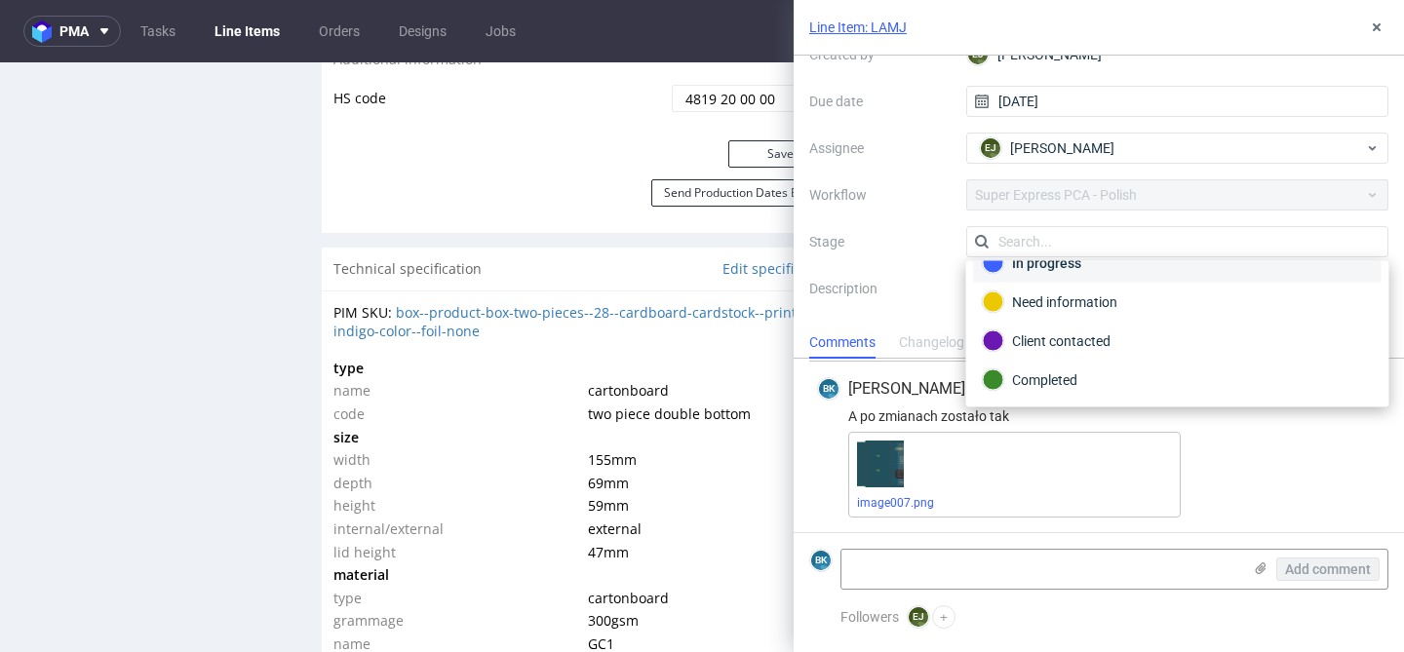
scroll to position [103, 0]
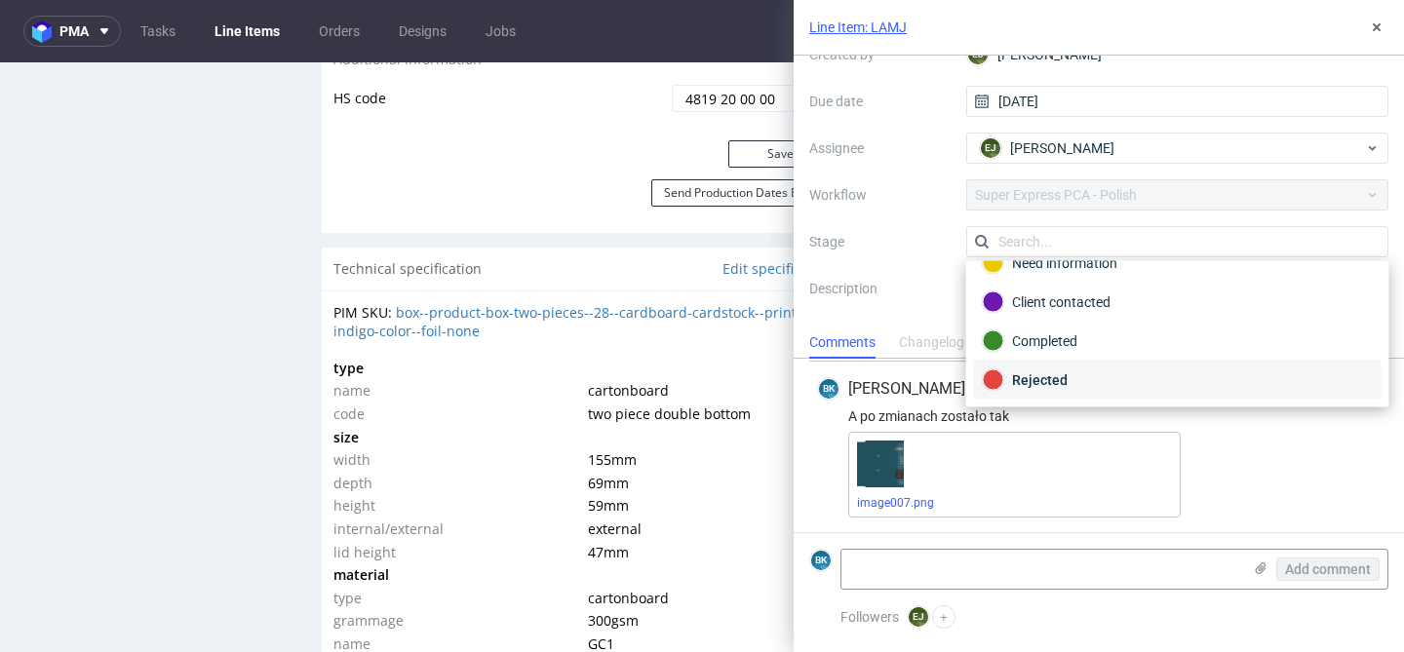
click at [1065, 383] on div "Rejected" at bounding box center [1178, 379] width 390 height 21
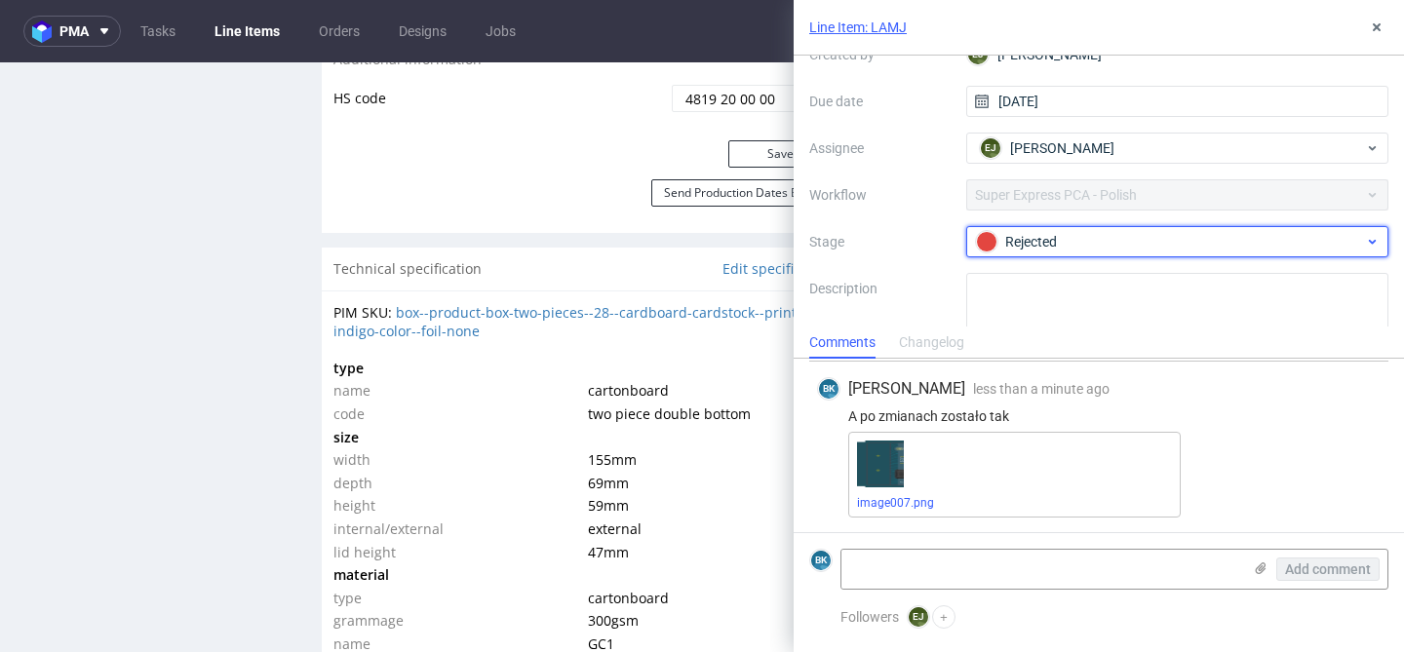
click at [1075, 250] on div "Rejected" at bounding box center [1170, 241] width 388 height 21
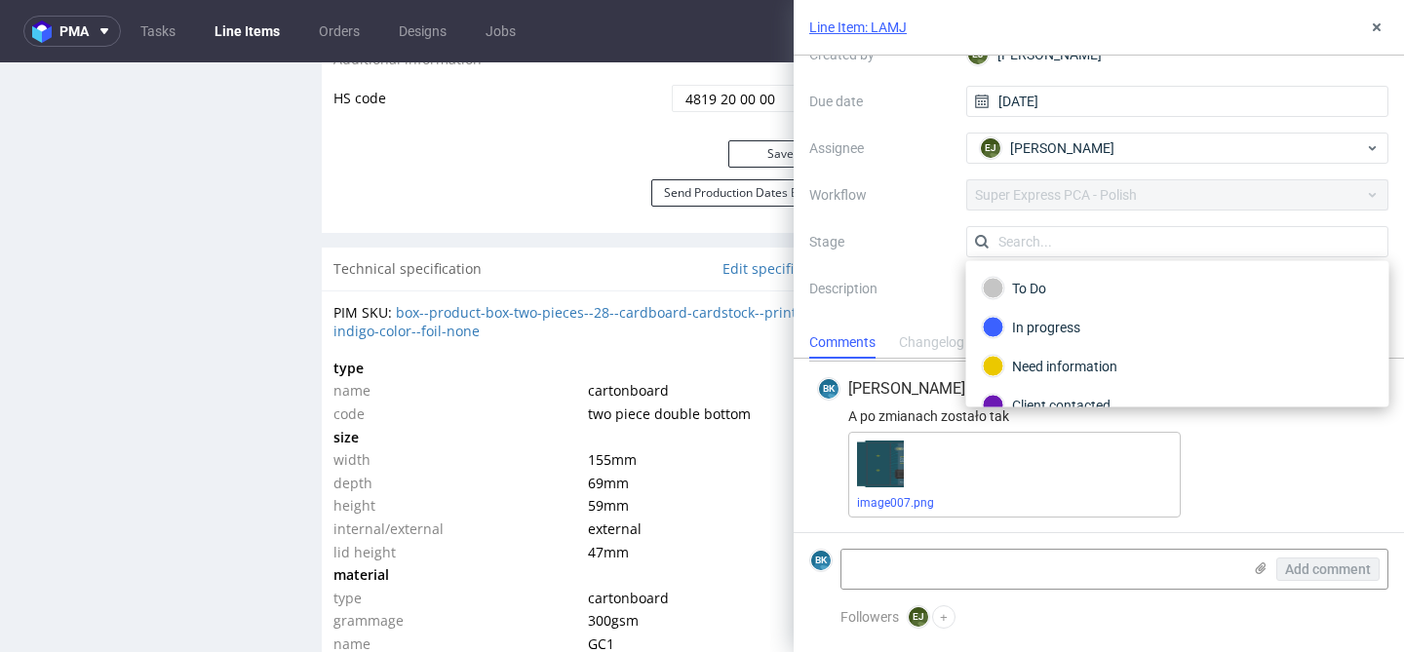
scroll to position [2, 0]
click at [1077, 355] on div "Need information" at bounding box center [1178, 364] width 390 height 21
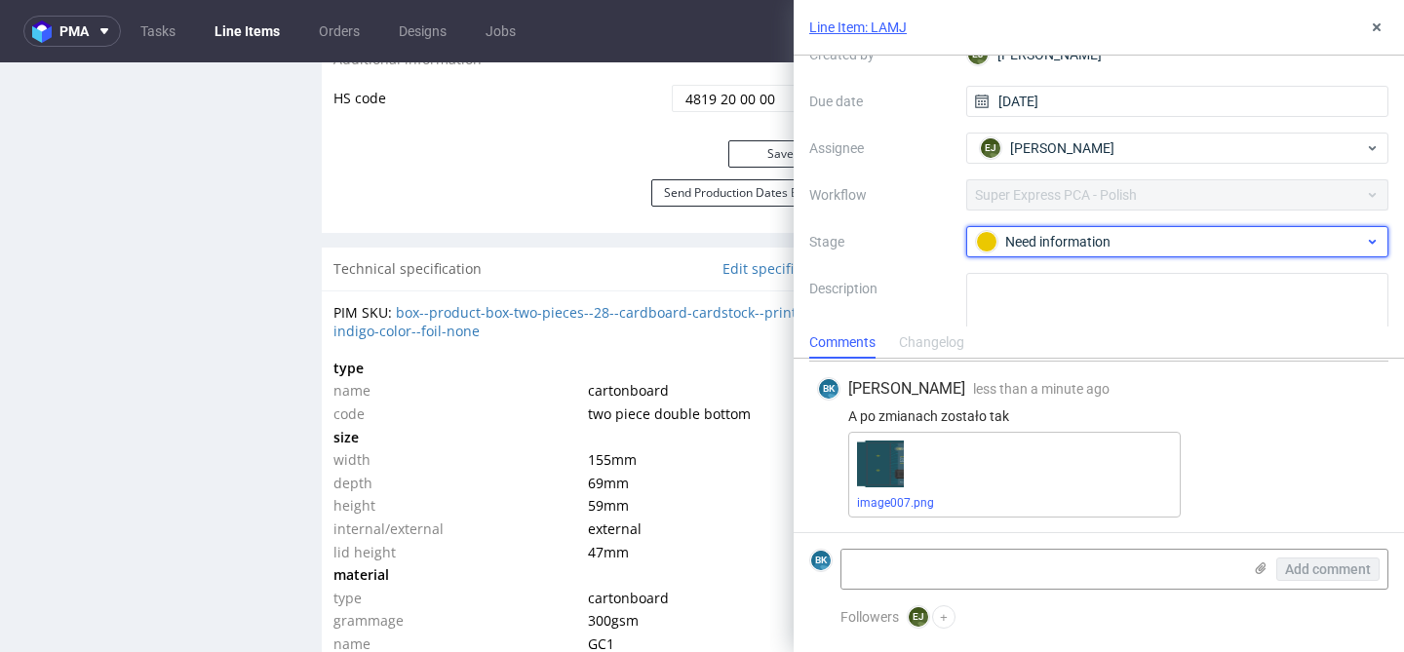
click at [1074, 248] on div "Need information" at bounding box center [1170, 241] width 388 height 21
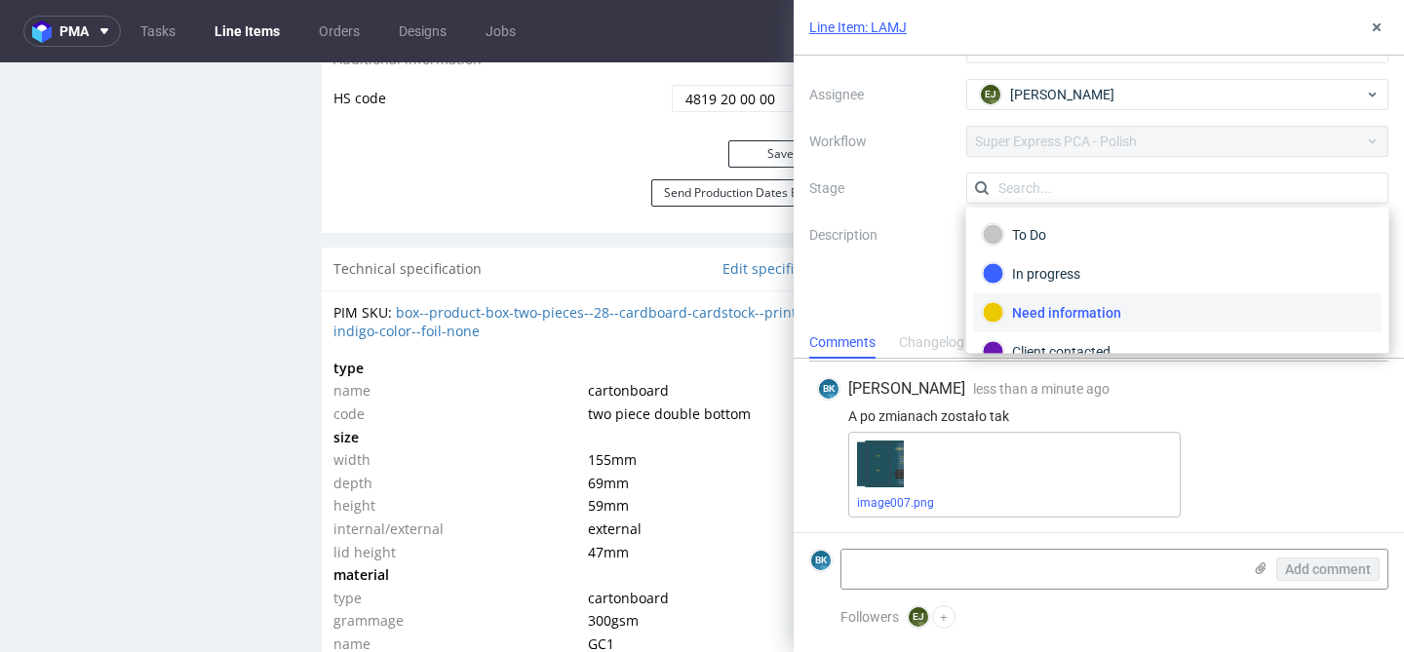
scroll to position [103, 0]
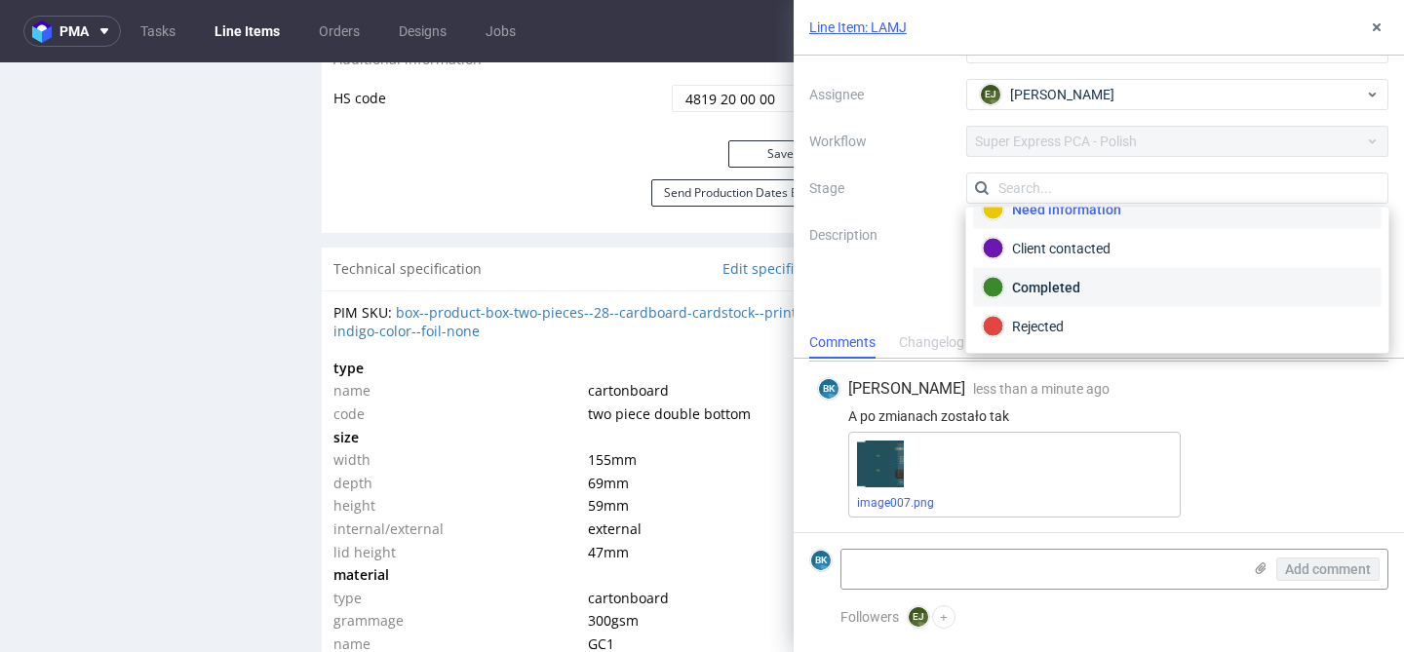
click at [1049, 289] on div "Completed" at bounding box center [1178, 287] width 390 height 21
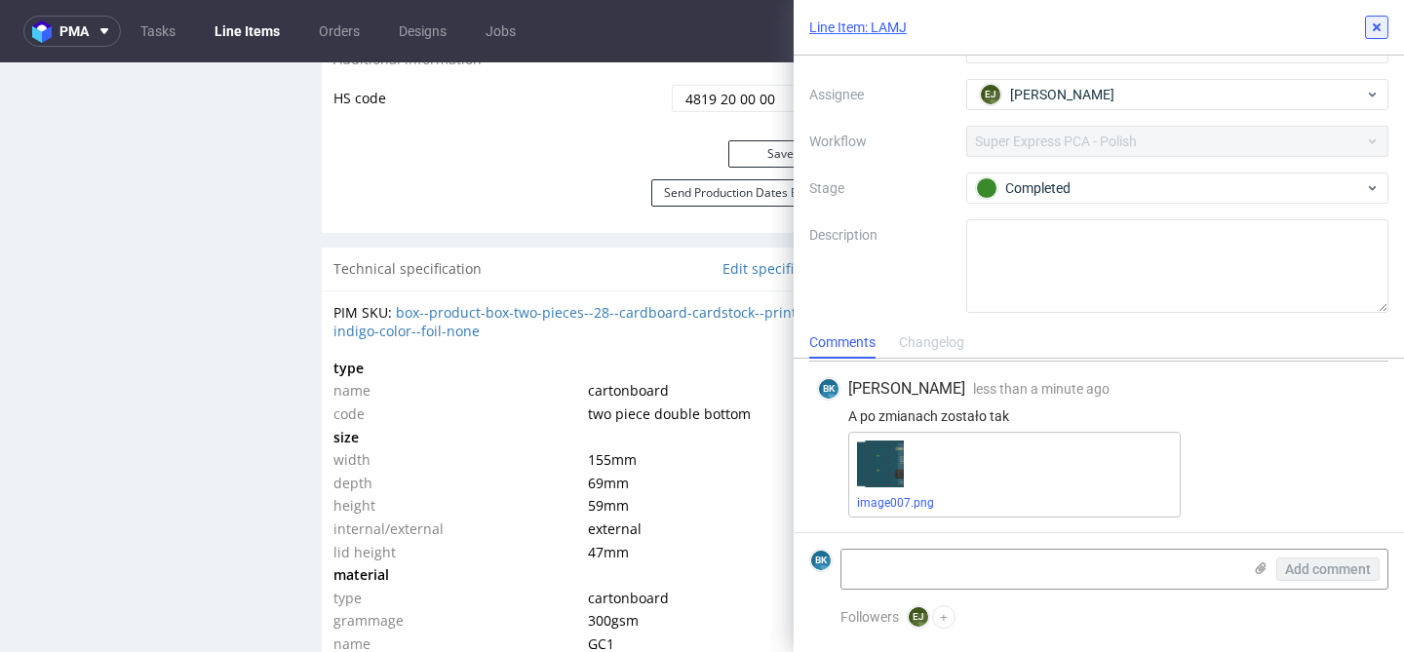
click at [1379, 30] on use at bounding box center [1376, 27] width 8 height 8
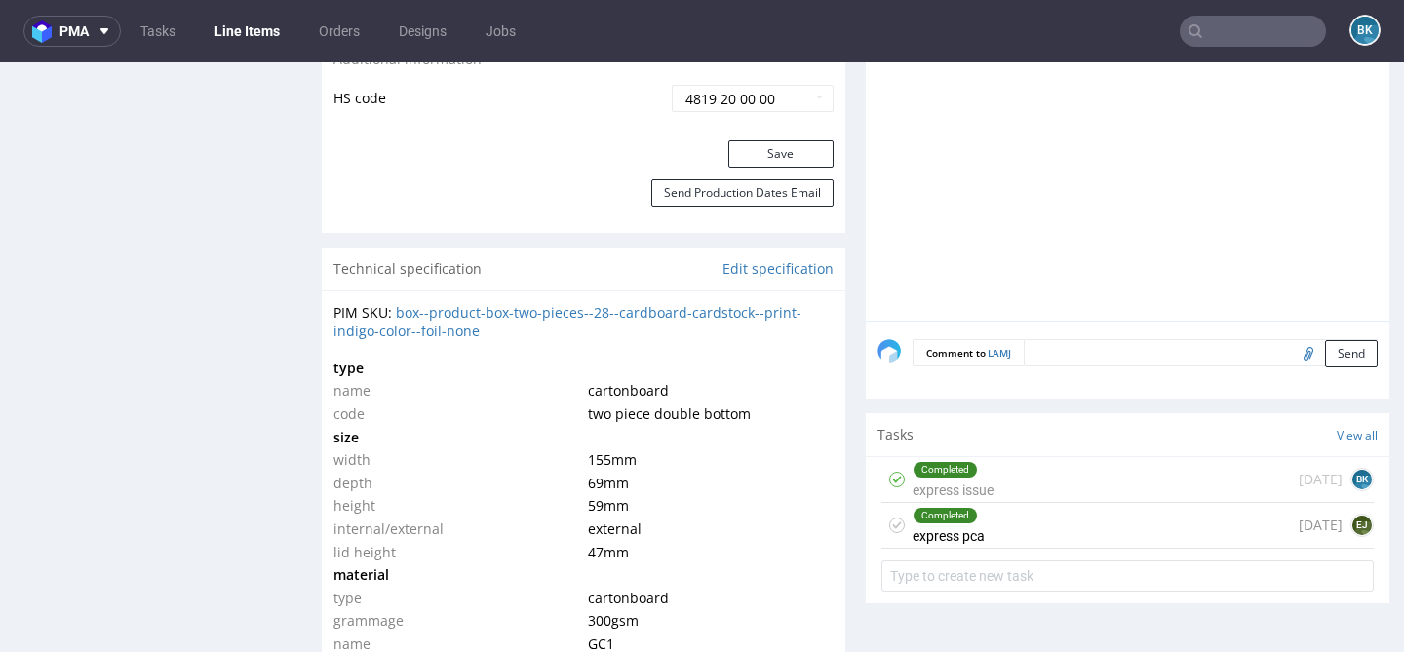
click at [1063, 525] on div "Completed express pca [DATE] EJ" at bounding box center [1127, 526] width 492 height 46
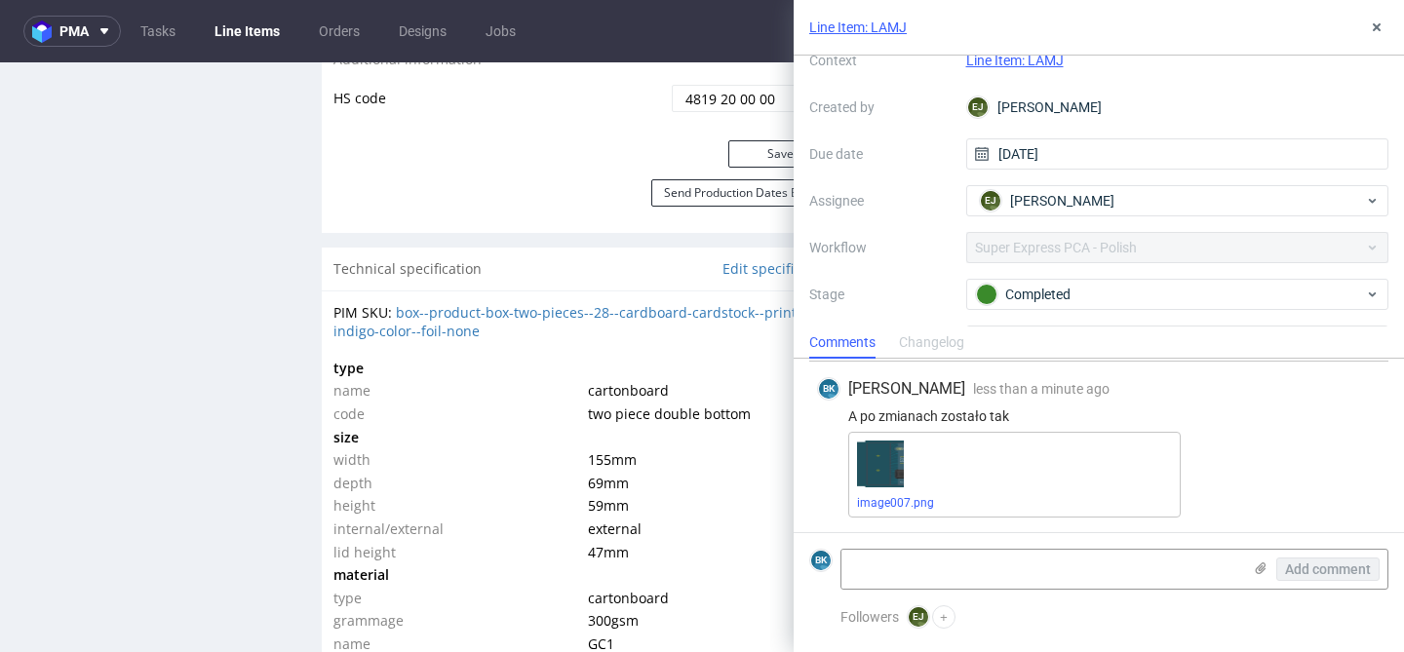
scroll to position [84, 0]
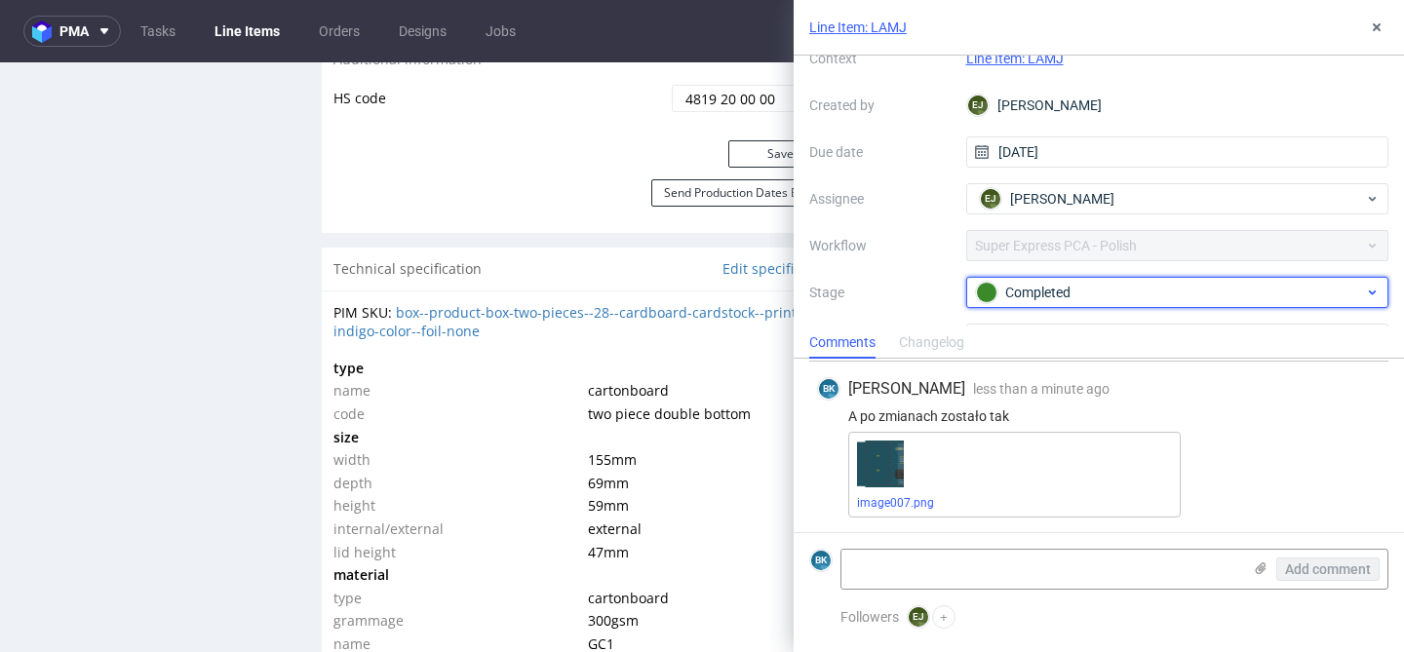
click at [1069, 294] on div "Completed" at bounding box center [1170, 292] width 388 height 21
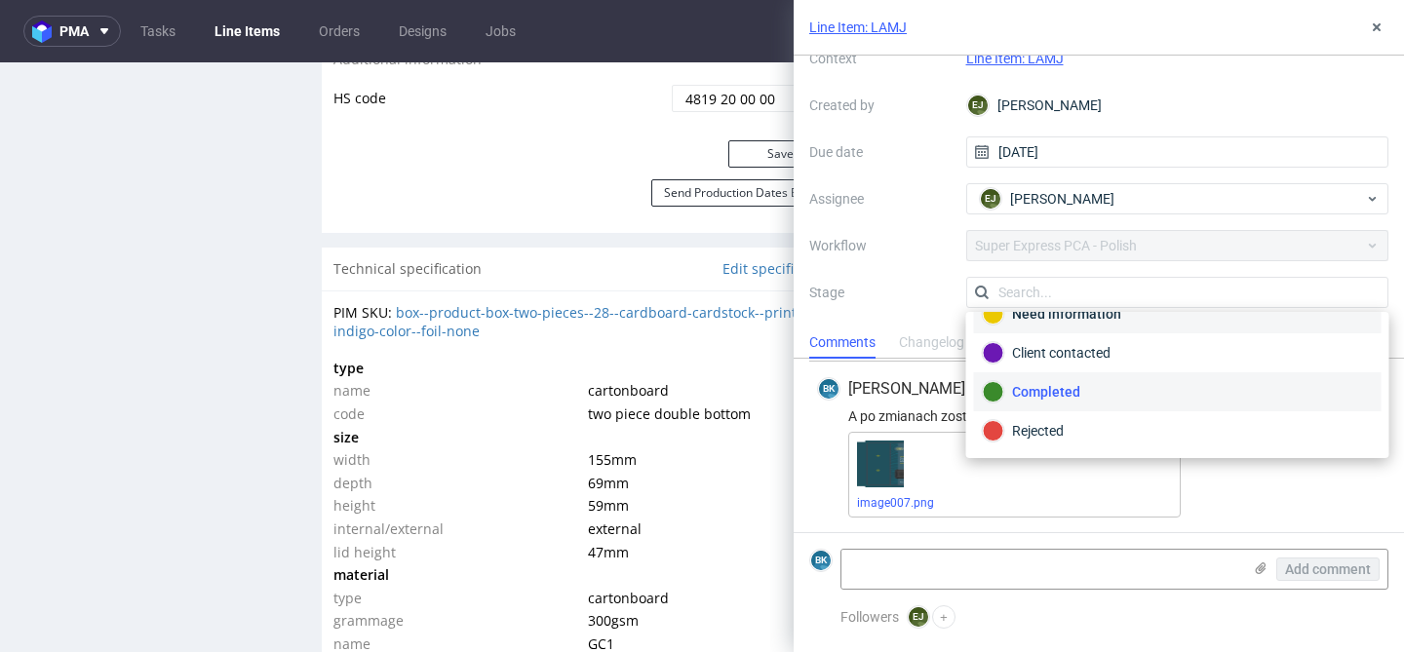
scroll to position [77, 0]
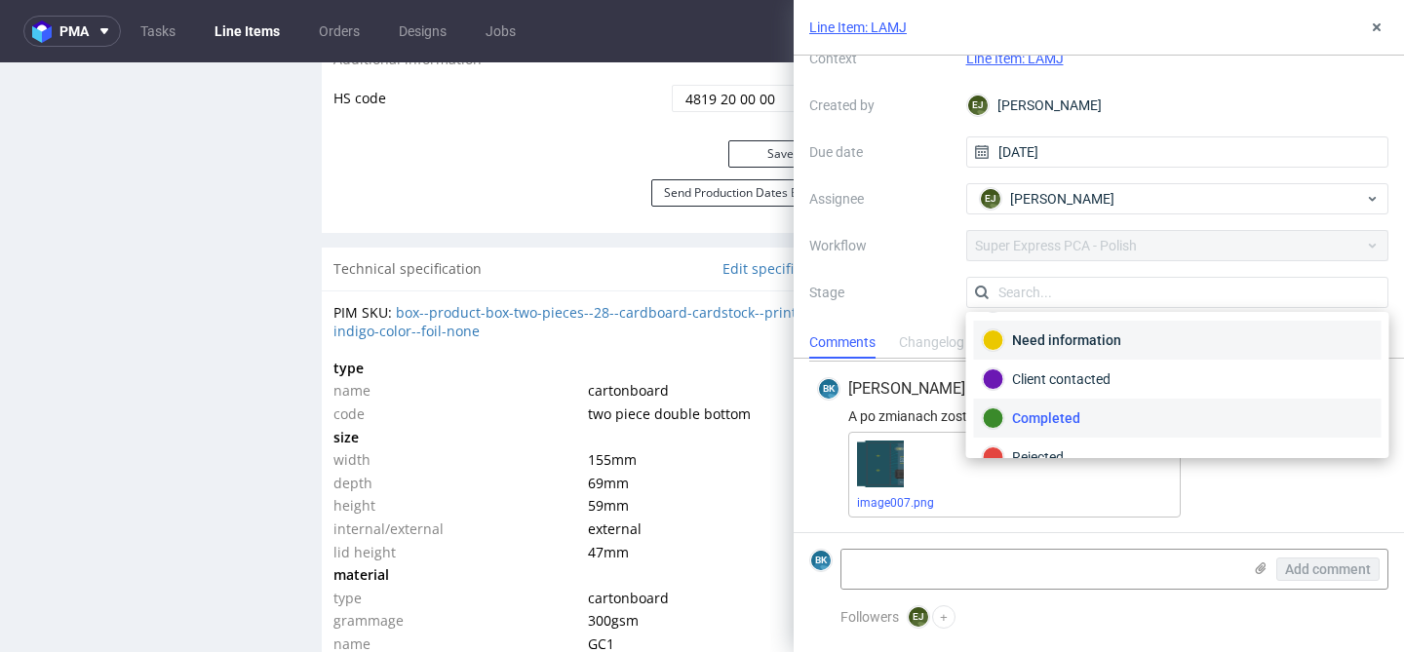
click at [1082, 331] on div "Need information" at bounding box center [1178, 339] width 390 height 21
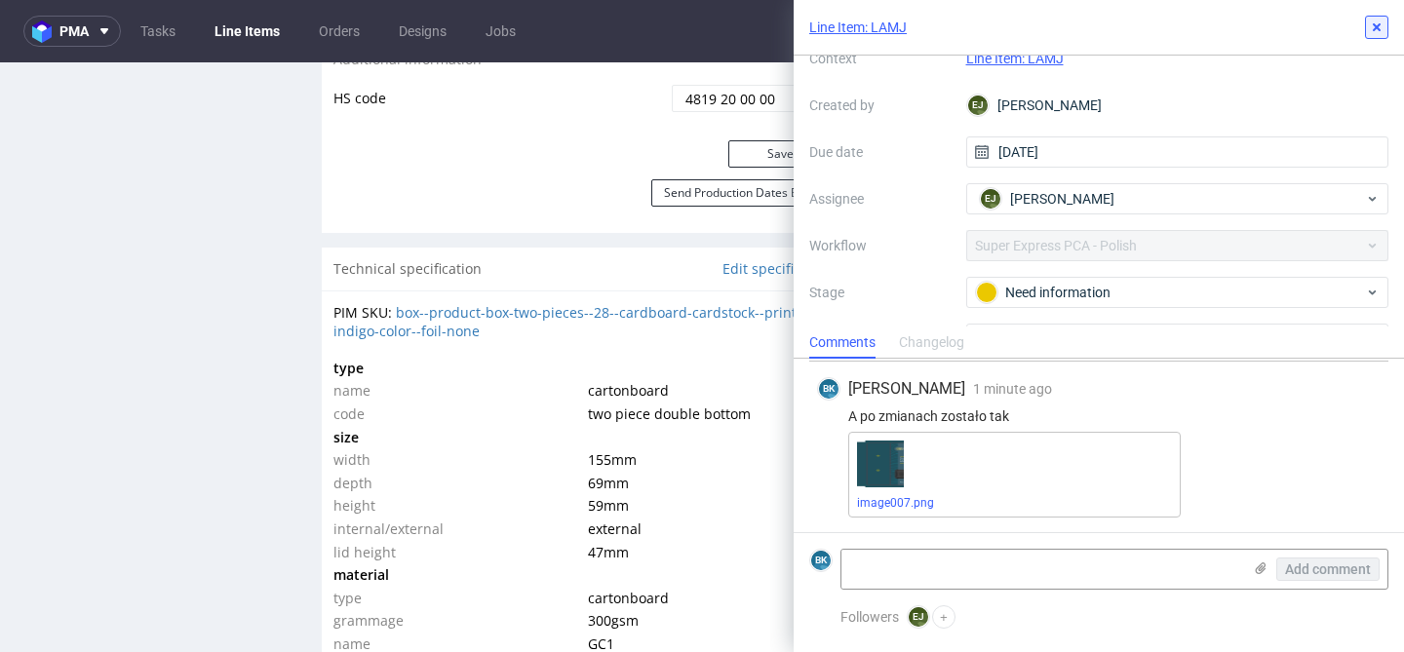
click at [1371, 28] on icon at bounding box center [1377, 27] width 16 height 16
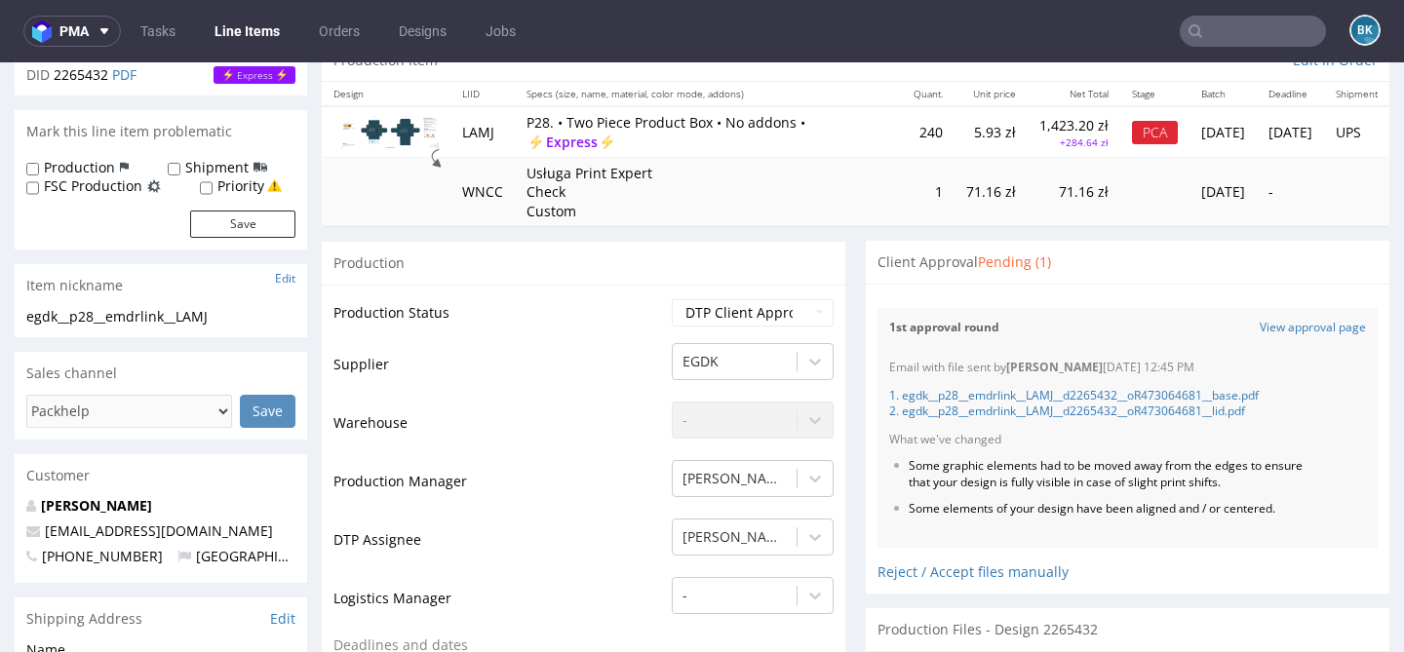
scroll to position [184, 0]
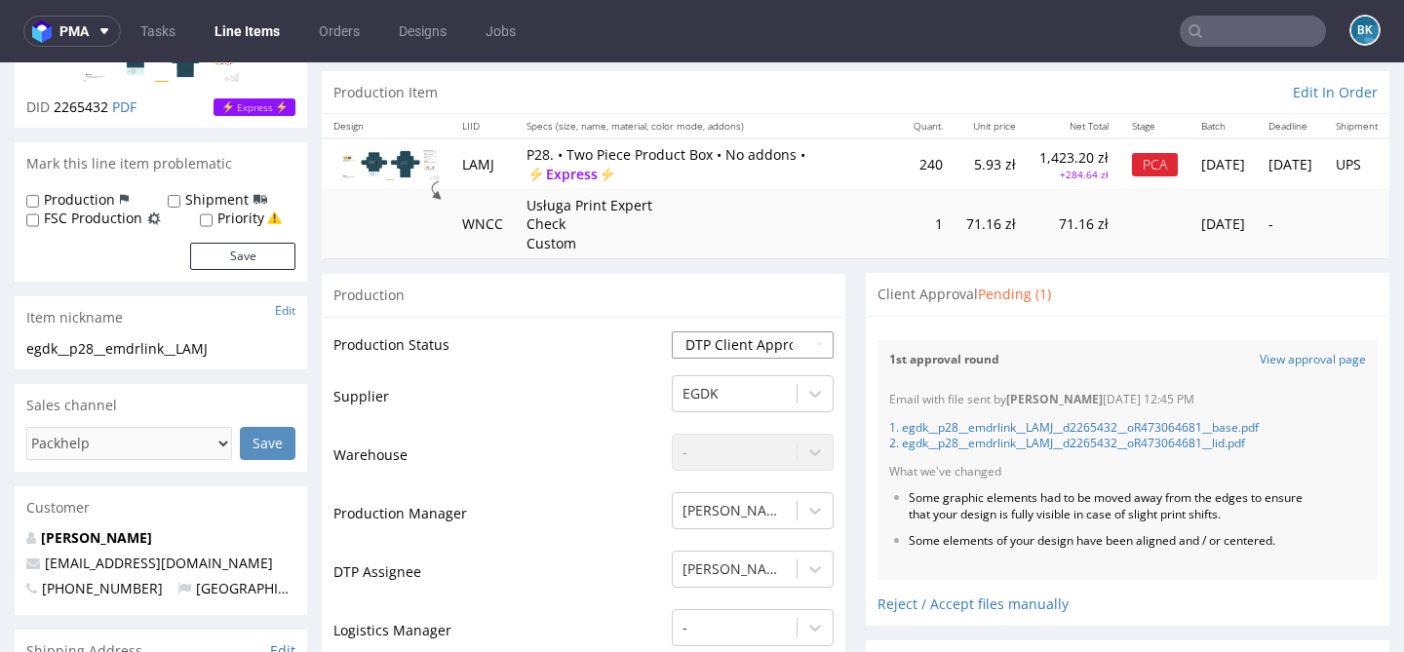
click at [743, 337] on select "Waiting for Artwork Waiting for Diecut Waiting for Mockup Waiting for DTP Waiti…" at bounding box center [753, 344] width 162 height 27
select select "back_for_dtp"
click at [672, 331] on select "Waiting for Artwork Waiting for Diecut Waiting for Mockup Waiting for DTP Waiti…" at bounding box center [753, 344] width 162 height 27
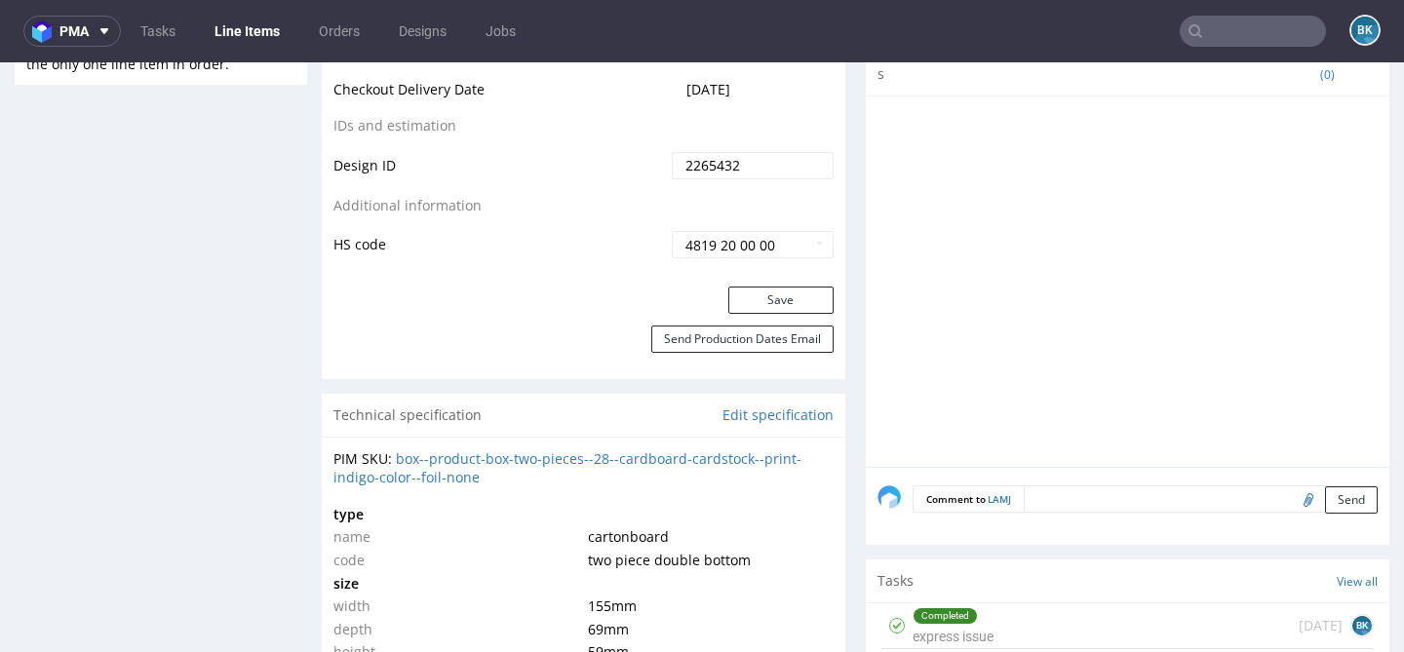
scroll to position [1089, 0]
click at [773, 296] on button "Save" at bounding box center [780, 301] width 105 height 27
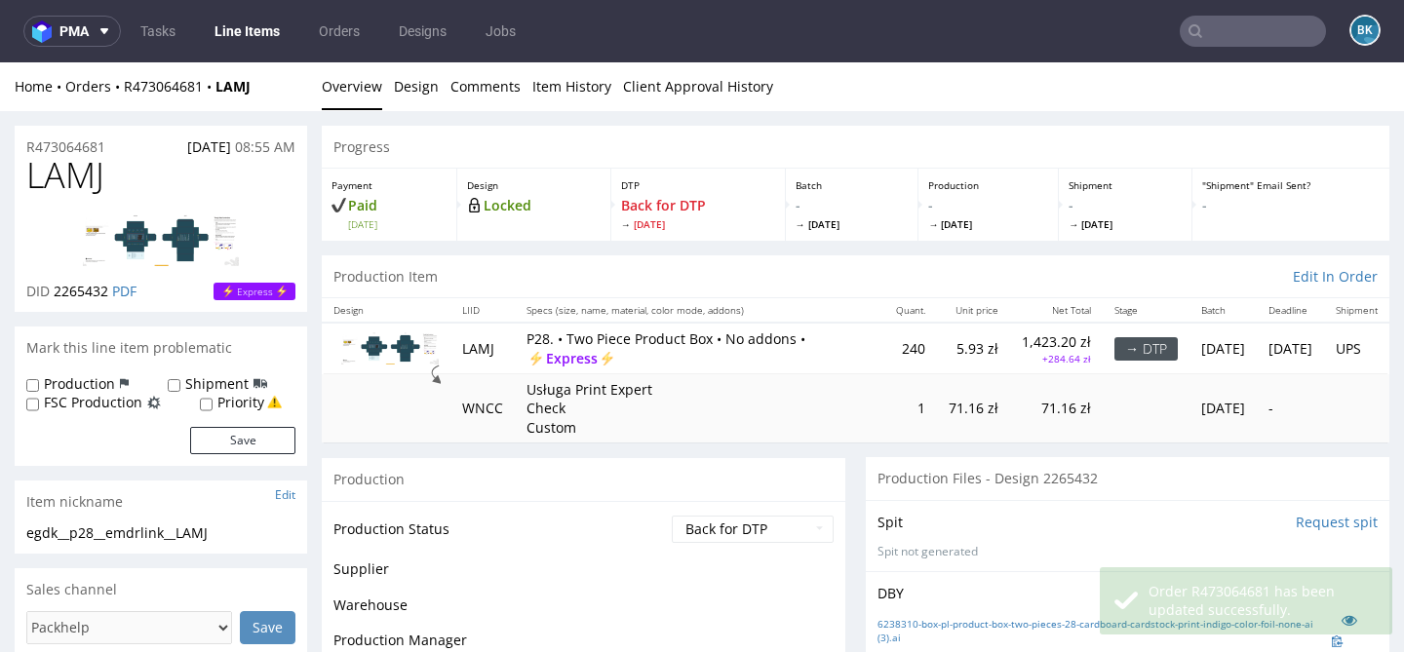
scroll to position [1075, 0]
